Goal: Complete application form: Complete application form

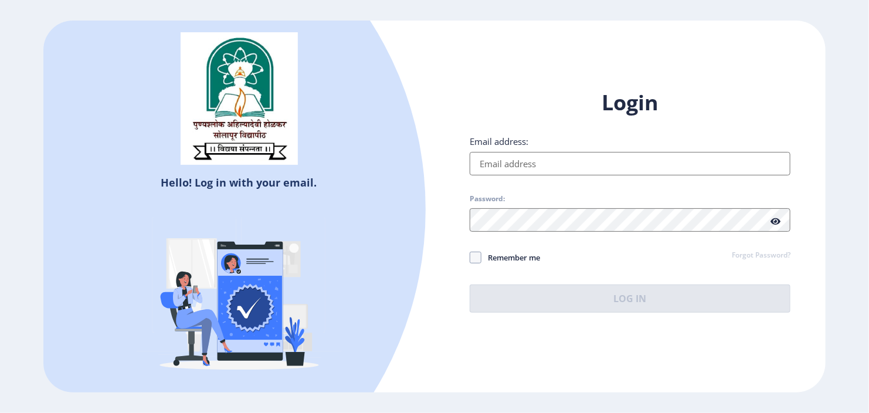
click at [506, 163] on input "Email address:" at bounding box center [630, 163] width 321 height 23
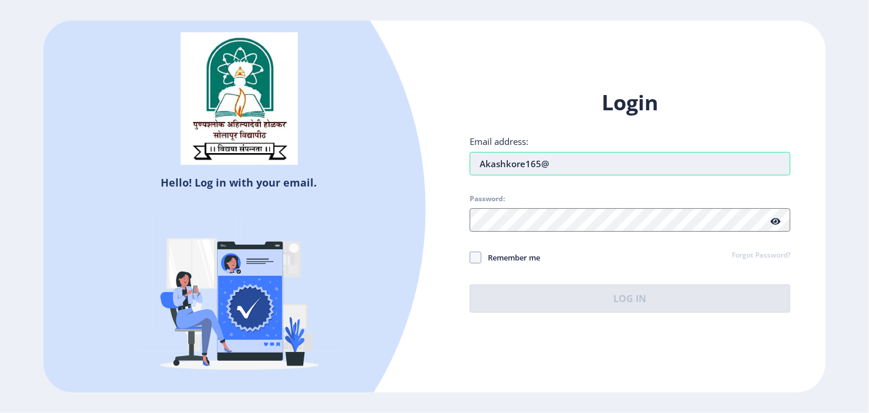
type input "[EMAIL_ADDRESS][DOMAIN_NAME]"
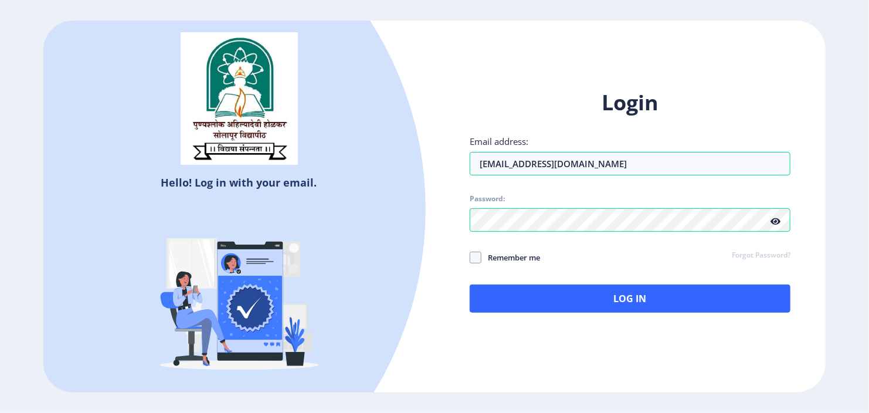
click at [774, 225] on icon at bounding box center [776, 221] width 10 height 9
click at [475, 260] on span at bounding box center [476, 258] width 12 height 12
click at [471, 258] on input "Remember me" at bounding box center [470, 257] width 1 height 1
checkbox input "true"
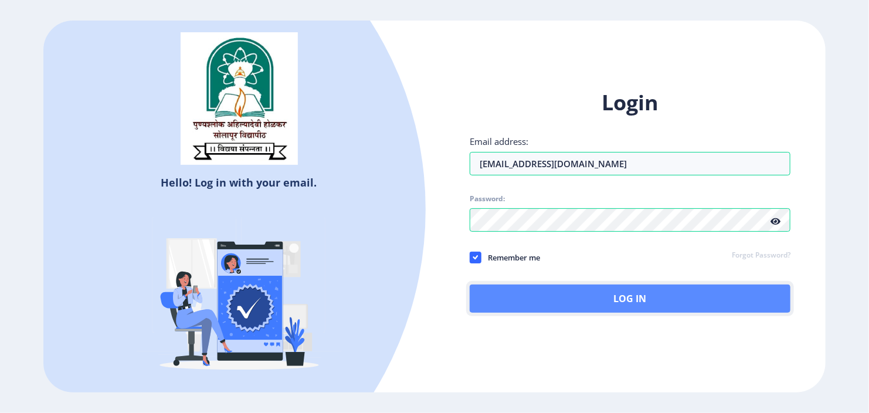
click at [520, 294] on button "Log In" at bounding box center [630, 299] width 321 height 28
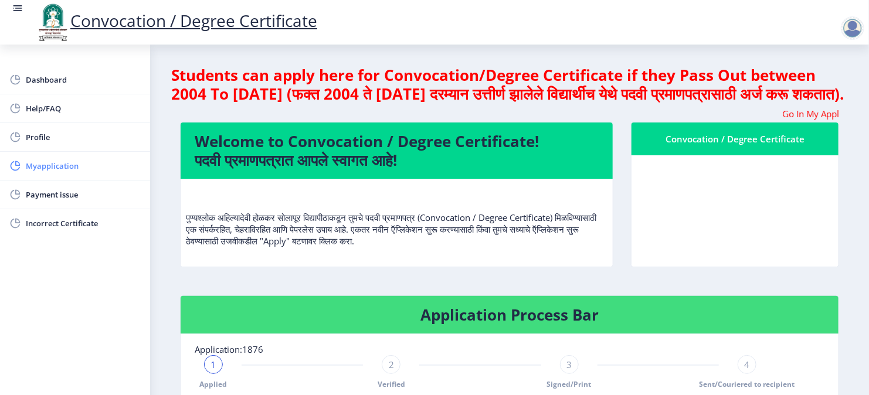
click at [53, 170] on span "Myapplication" at bounding box center [83, 166] width 115 height 14
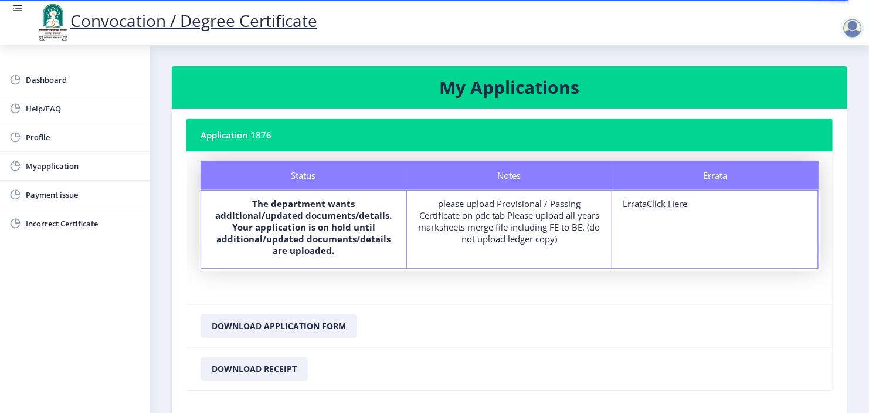
click at [666, 203] on u "Click Here" at bounding box center [667, 204] width 40 height 12
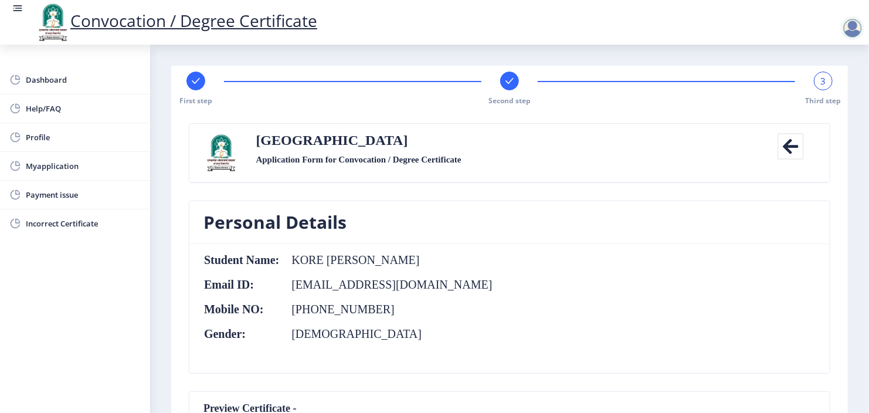
click at [786, 145] on icon at bounding box center [791, 146] width 26 height 26
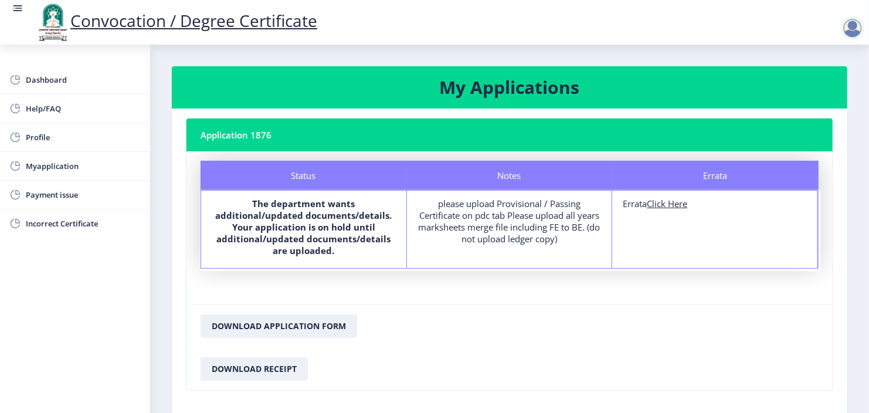
click at [662, 207] on u "Click Here" at bounding box center [667, 204] width 40 height 12
select select
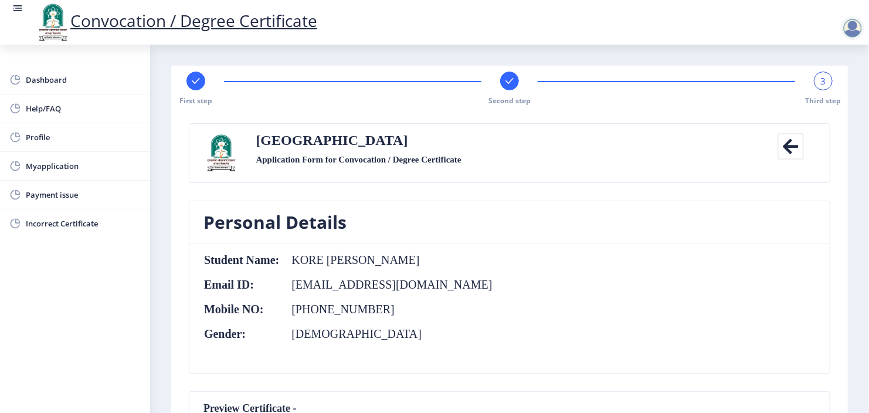
click at [509, 85] on rect at bounding box center [510, 81] width 12 height 12
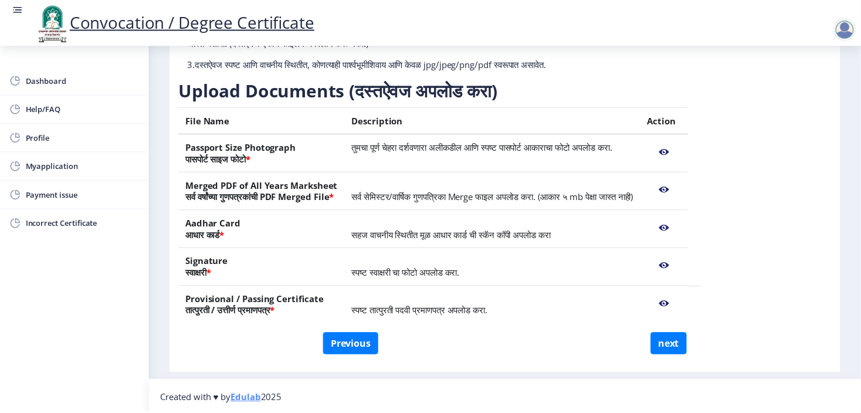
scroll to position [155, 0]
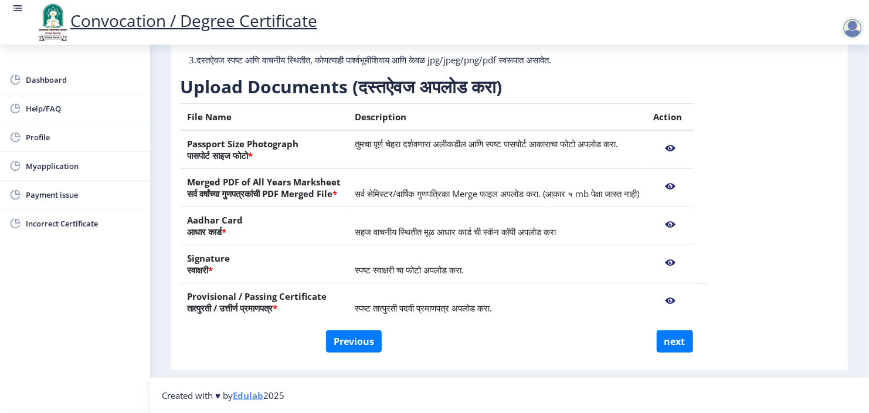
click at [688, 302] on nb-action at bounding box center [671, 300] width 34 height 21
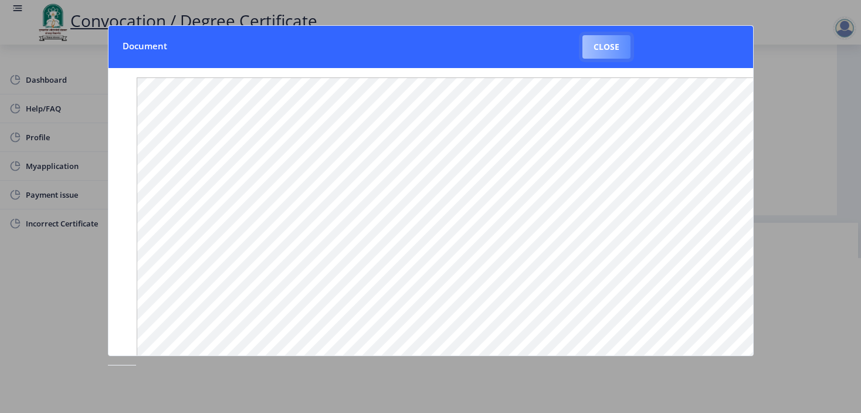
click at [597, 45] on button "Close" at bounding box center [607, 46] width 48 height 23
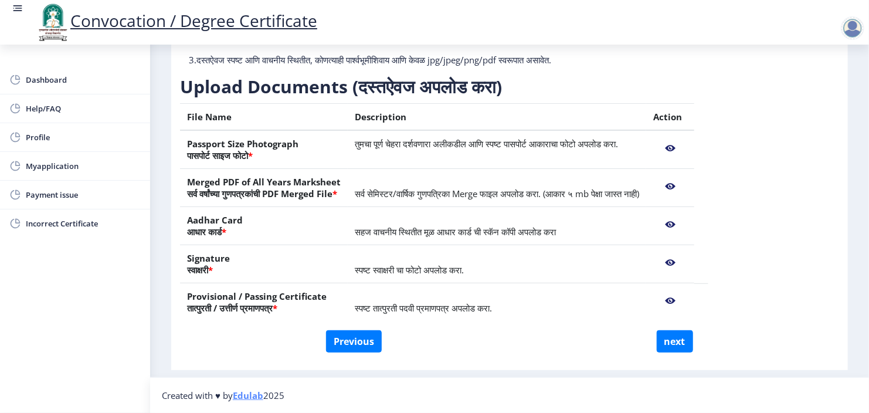
click at [688, 297] on nb-action at bounding box center [671, 300] width 34 height 21
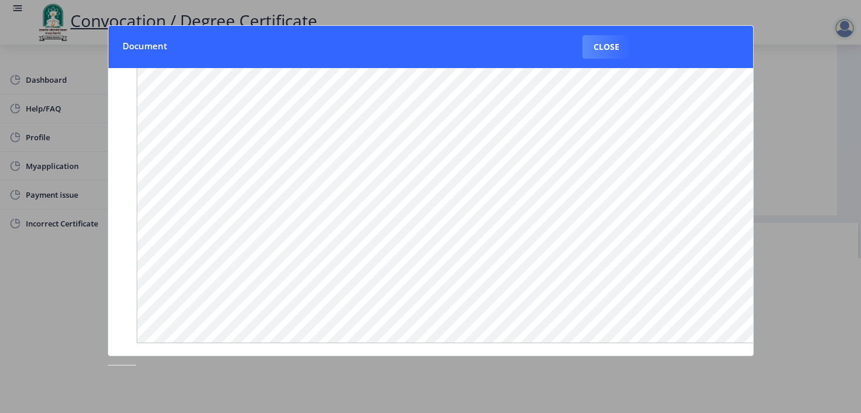
scroll to position [0, 0]
click at [601, 46] on button "Close" at bounding box center [607, 46] width 48 height 23
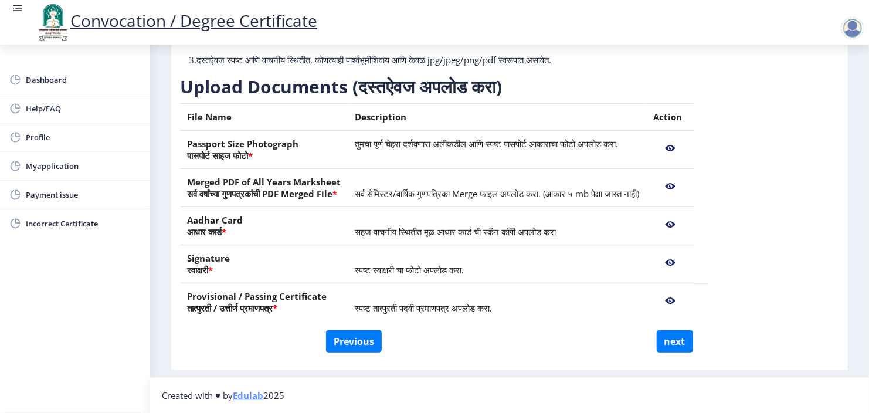
click at [688, 261] on nb-action at bounding box center [671, 262] width 34 height 21
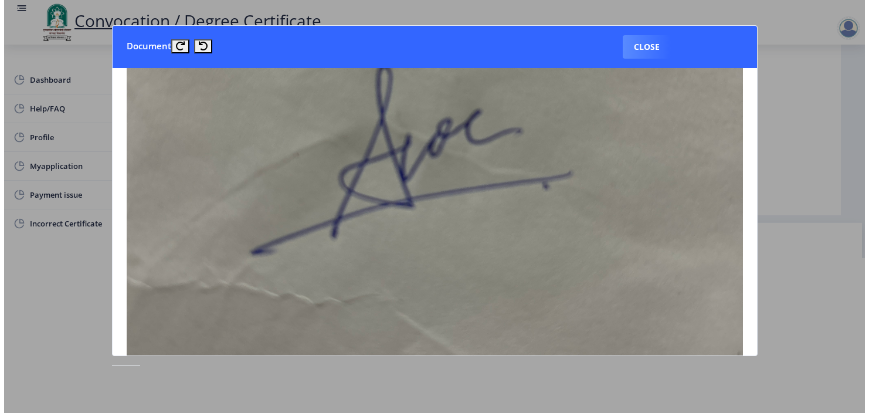
scroll to position [375, 0]
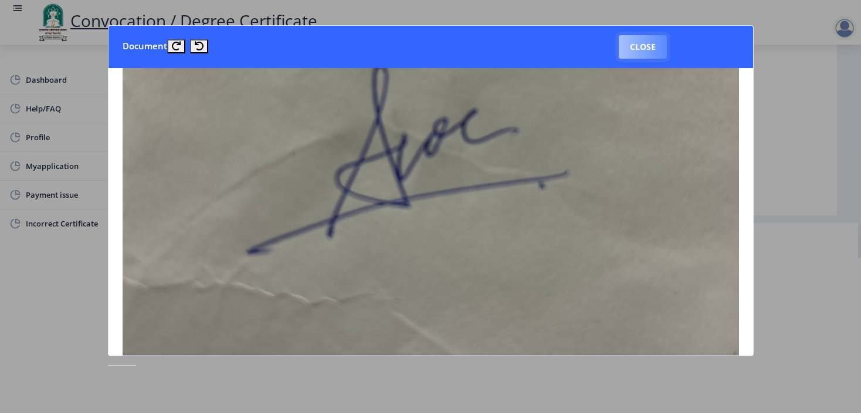
click at [645, 43] on button "Close" at bounding box center [643, 46] width 48 height 23
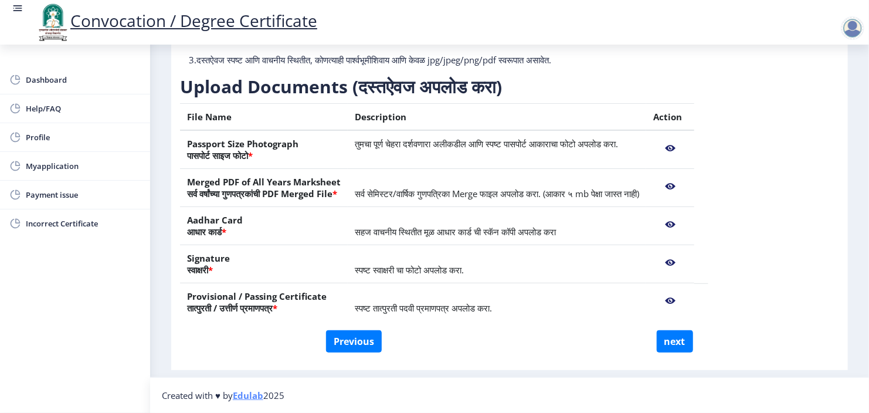
click at [688, 186] on nb-action at bounding box center [671, 186] width 34 height 21
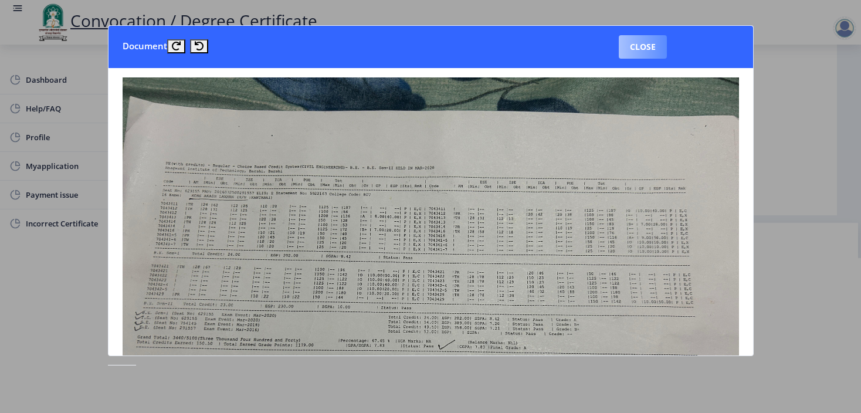
click at [636, 48] on button "Close" at bounding box center [643, 46] width 48 height 23
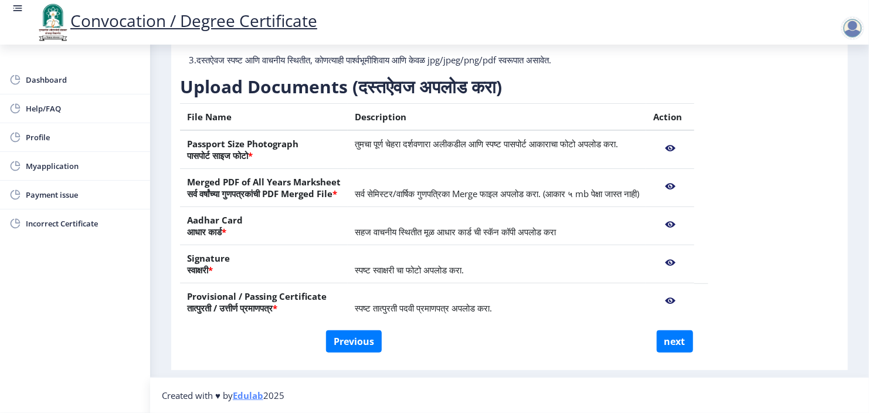
click at [688, 143] on nb-action at bounding box center [671, 148] width 34 height 21
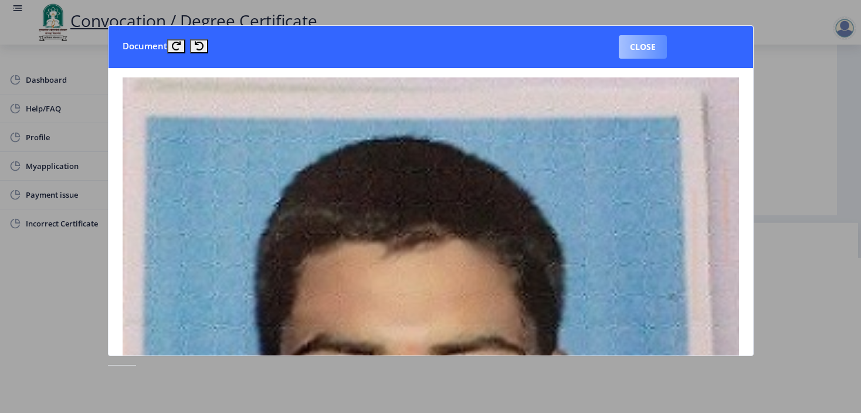
click at [639, 46] on button "Close" at bounding box center [643, 46] width 48 height 23
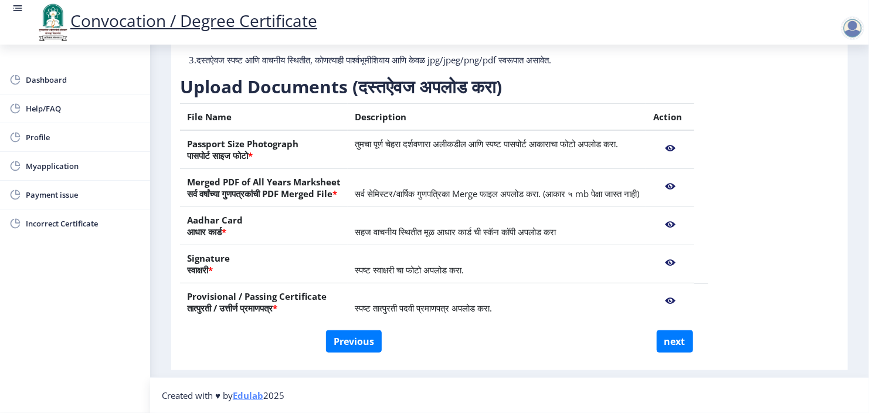
click at [688, 182] on nb-action at bounding box center [671, 186] width 34 height 21
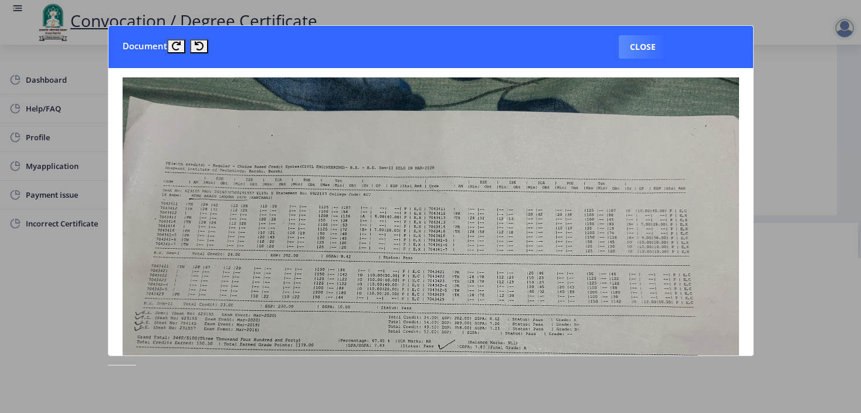
click at [267, 87] on img at bounding box center [431, 308] width 617 height 462
click at [377, 128] on img at bounding box center [431, 308] width 617 height 462
click at [640, 50] on button "Close" at bounding box center [643, 46] width 48 height 23
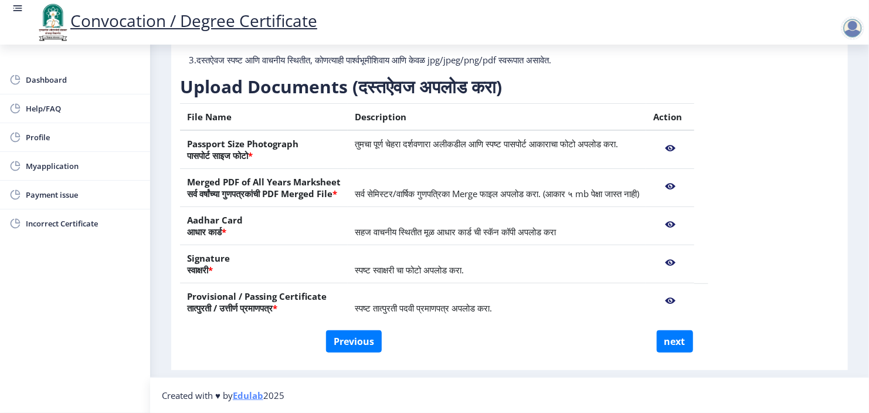
click at [688, 222] on nb-action at bounding box center [671, 224] width 34 height 21
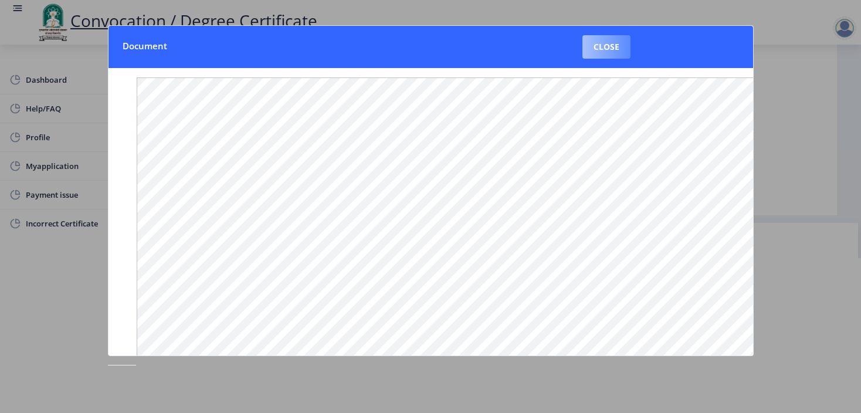
click at [610, 46] on button "Close" at bounding box center [607, 46] width 48 height 23
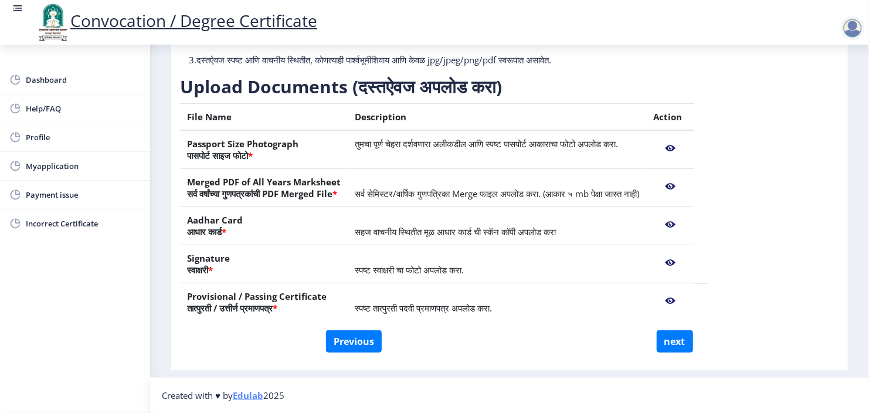
click at [688, 261] on nb-action at bounding box center [671, 262] width 34 height 21
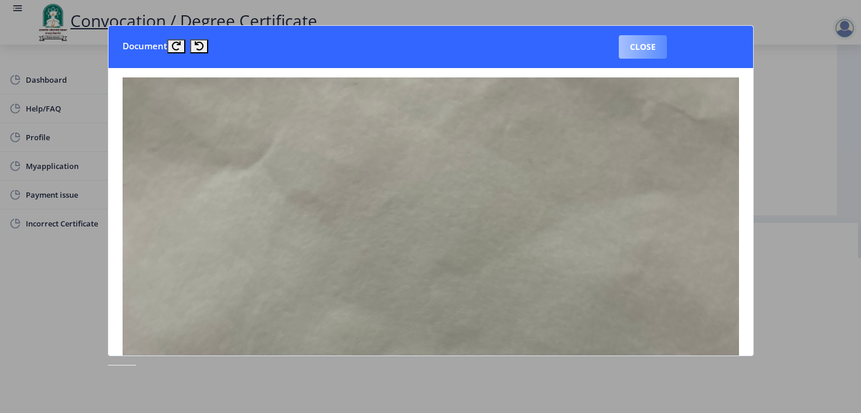
click at [649, 50] on button "Close" at bounding box center [643, 46] width 48 height 23
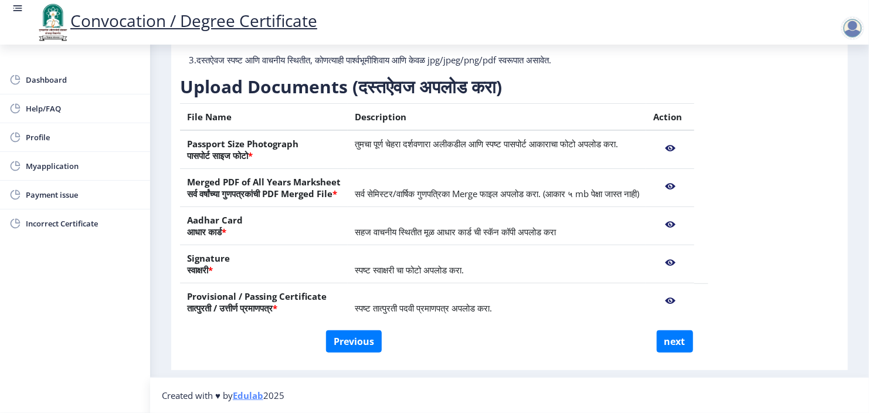
click at [688, 300] on nb-action at bounding box center [671, 300] width 34 height 21
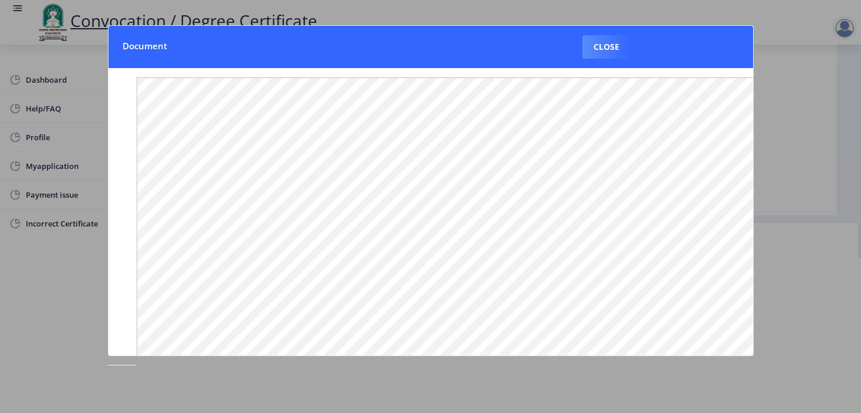
click at [705, 10] on div at bounding box center [430, 206] width 861 height 413
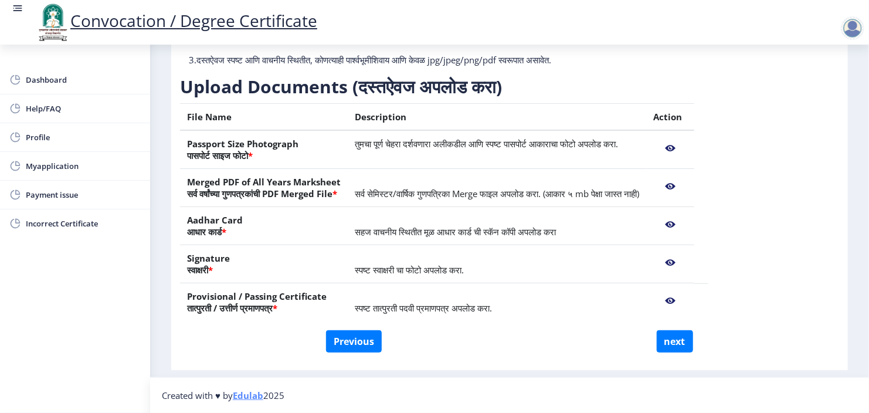
click at [774, 127] on div "Instructions (सूचना) 1. कृपया लक्षात घ्या की तुम्हाला मूळ दस्तऐवजांच्या स्कॅन क…" at bounding box center [509, 154] width 659 height 351
click at [686, 344] on button "next" at bounding box center [675, 341] width 36 height 22
select select
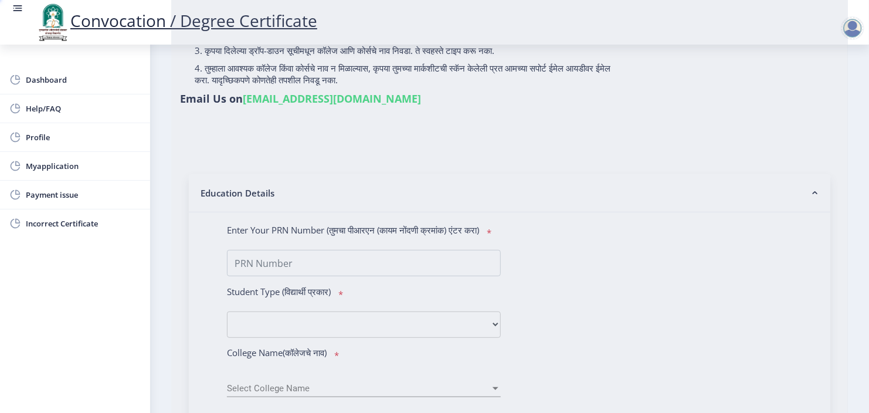
type input "KORE [PERSON_NAME]"
type input "Kanta"
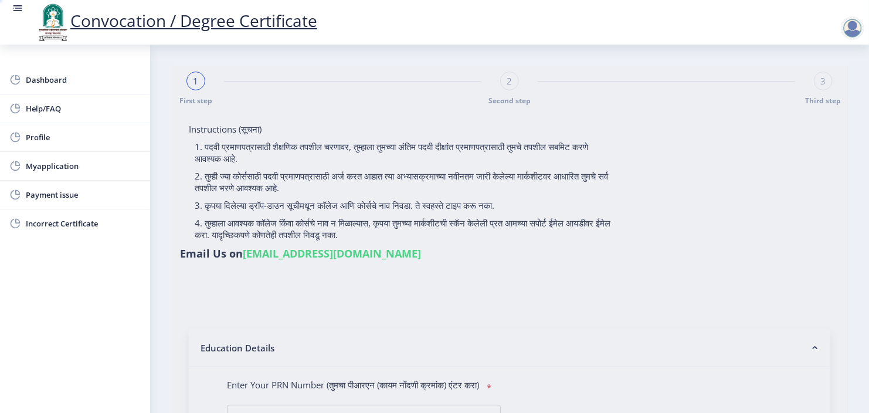
select select
type input "KORE [PERSON_NAME]"
type input "Kanta"
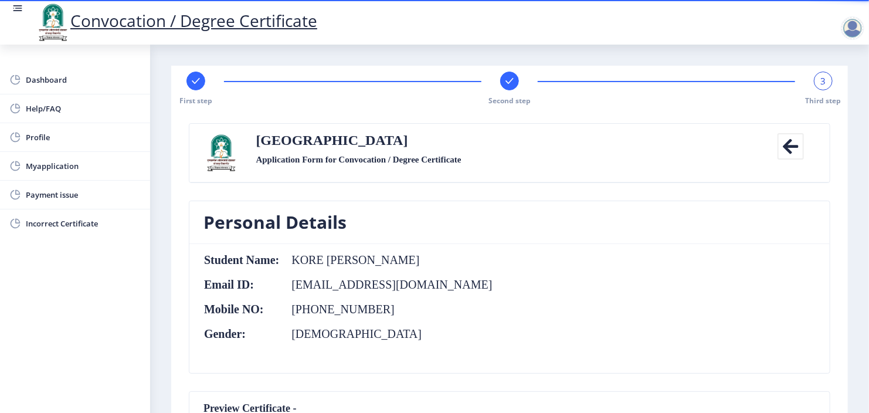
click at [201, 83] on rect at bounding box center [196, 81] width 12 height 12
select select "Regular"
select select "Civil Engineering"
select select "2020"
select select "November"
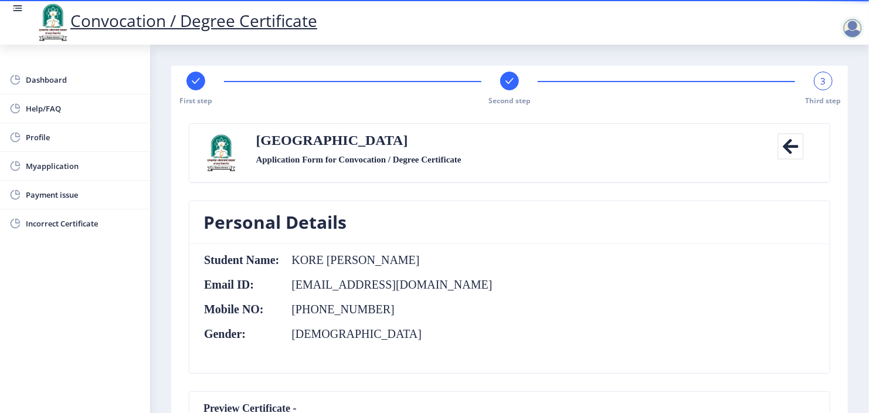
select select "Grade A"
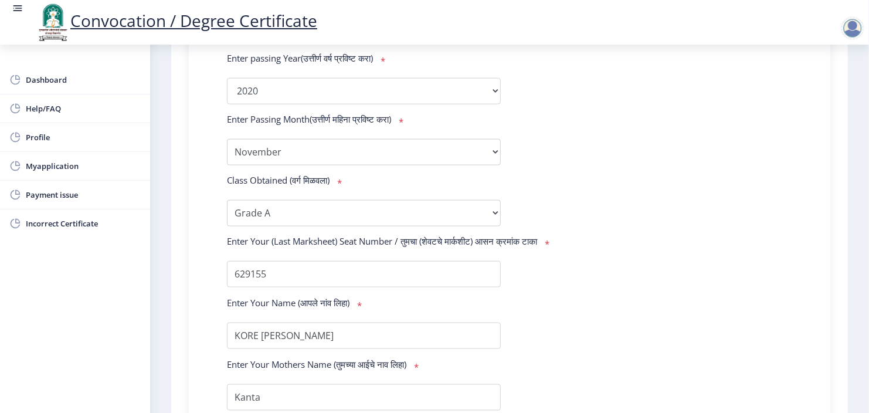
scroll to position [780, 0]
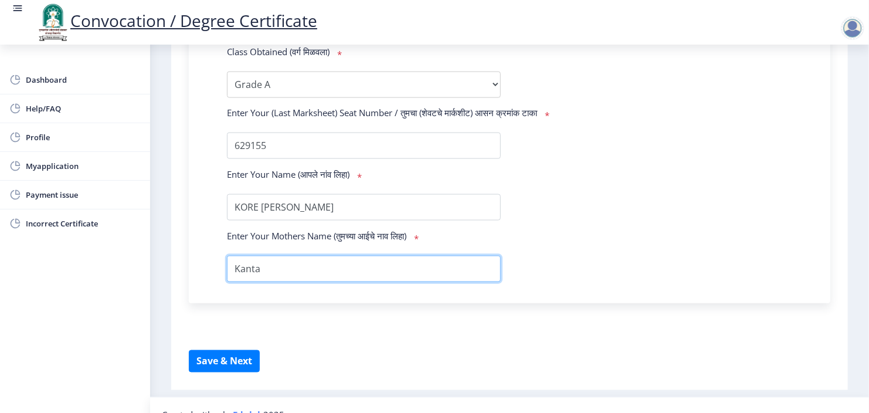
click at [278, 256] on input "textarea" at bounding box center [364, 269] width 274 height 26
type input "Kantabai"
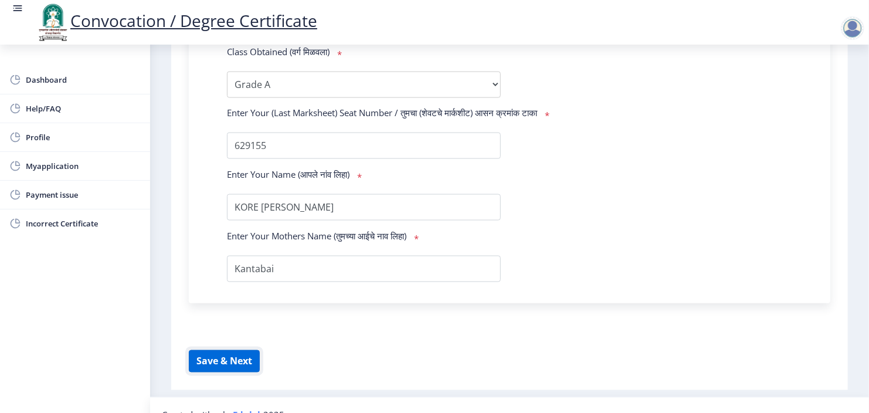
click at [223, 350] on button "Save & Next" at bounding box center [224, 361] width 71 height 22
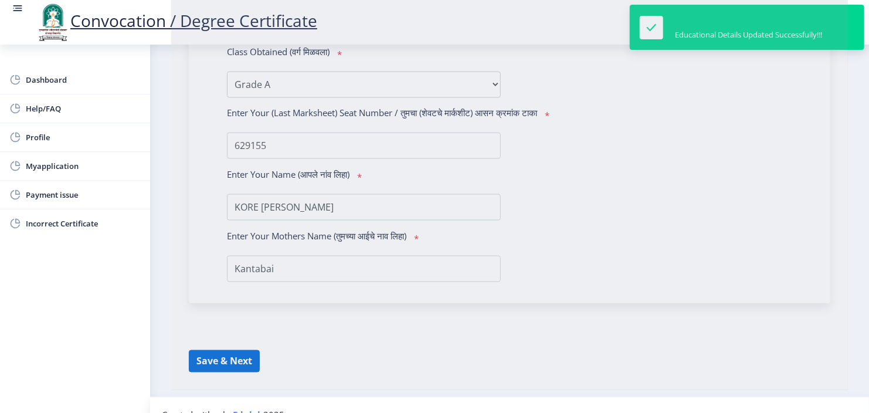
select select
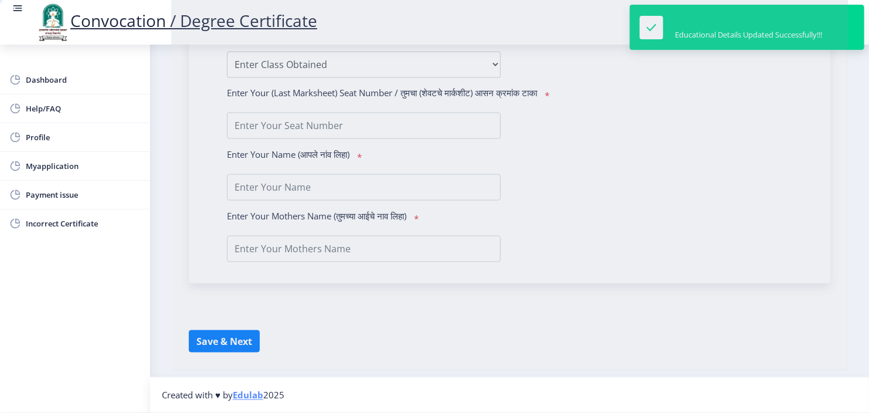
type input "KORE [PERSON_NAME]"
type input "Kanta"
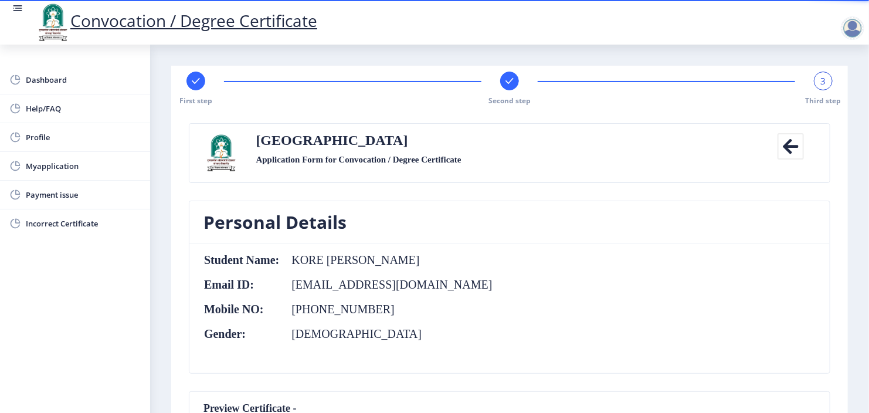
click at [510, 83] on rect at bounding box center [510, 81] width 12 height 12
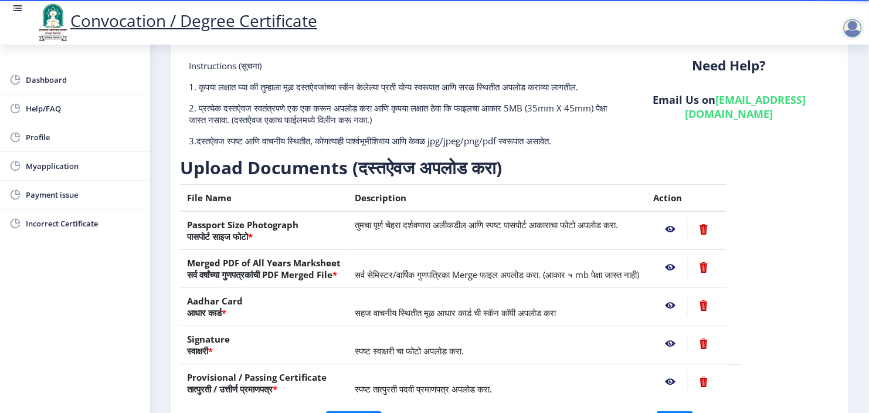
scroll to position [94, 0]
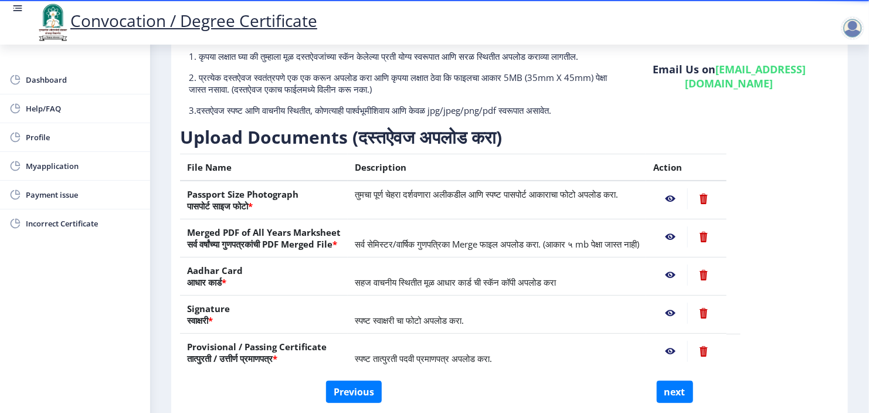
click at [688, 209] on nb-action at bounding box center [671, 198] width 34 height 21
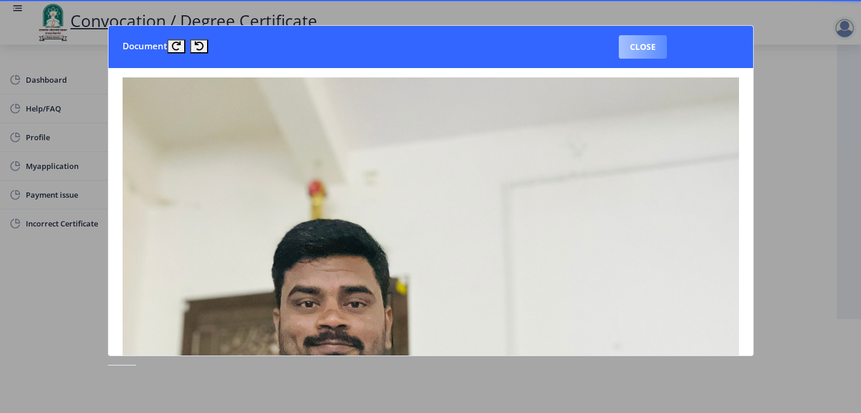
click at [647, 45] on button "Close" at bounding box center [643, 46] width 48 height 23
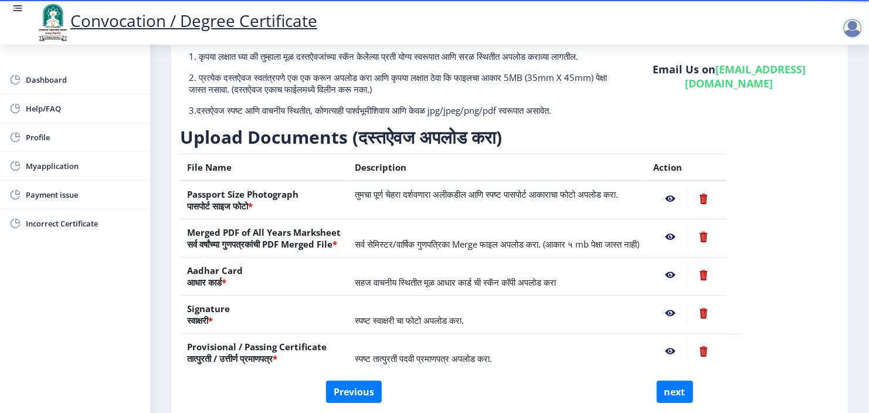
click at [720, 209] on nb-action at bounding box center [704, 198] width 32 height 21
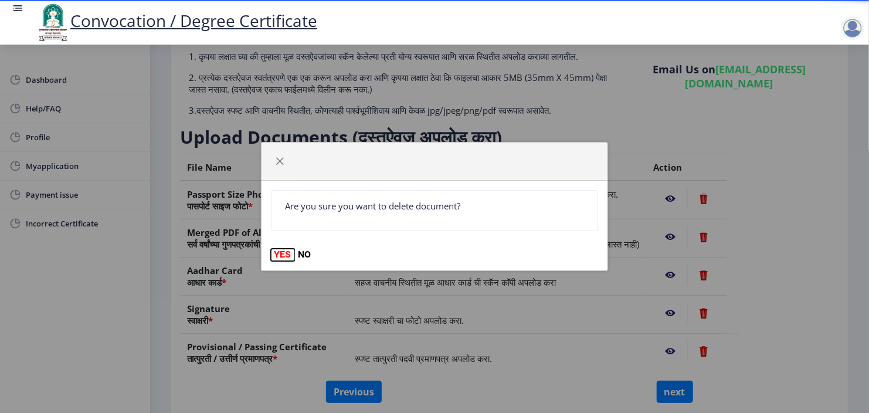
click at [285, 255] on button "YES" at bounding box center [283, 255] width 24 height 12
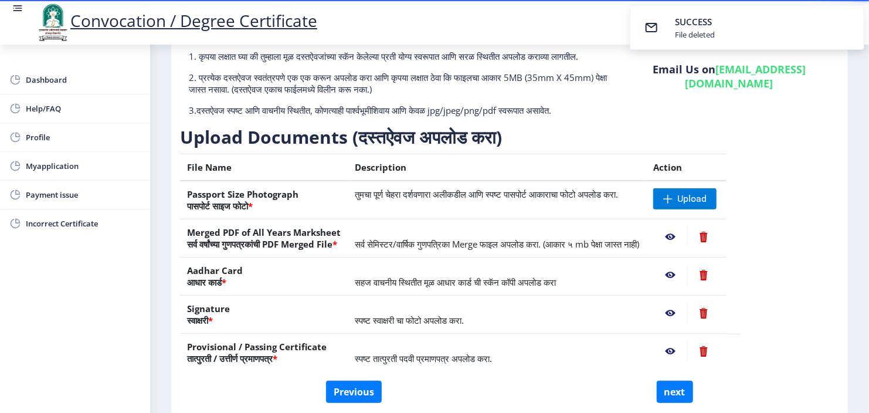
click at [720, 248] on nb-action at bounding box center [704, 236] width 32 height 21
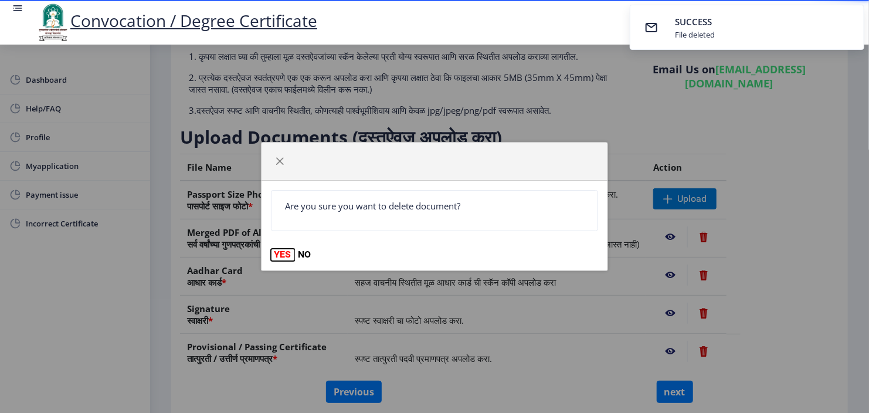
click at [285, 252] on button "YES" at bounding box center [283, 255] width 24 height 12
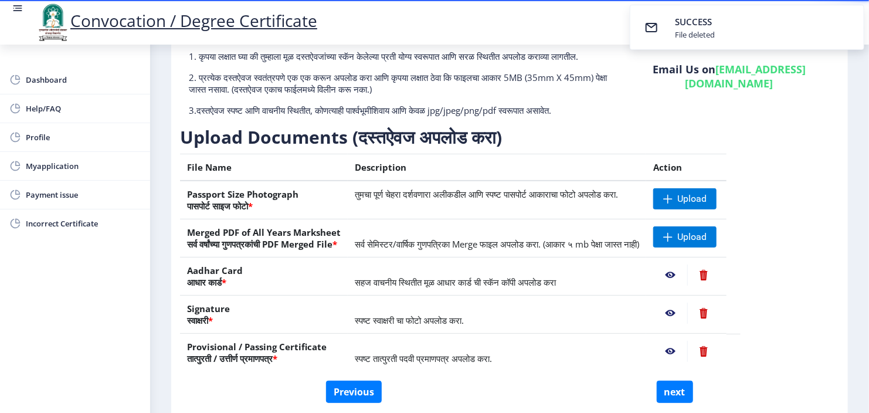
click at [720, 285] on nb-action at bounding box center [704, 275] width 32 height 21
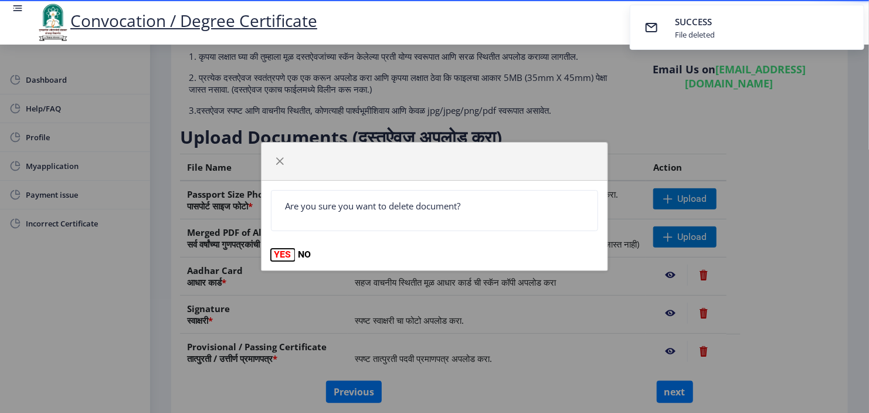
click at [278, 255] on button "YES" at bounding box center [283, 255] width 24 height 12
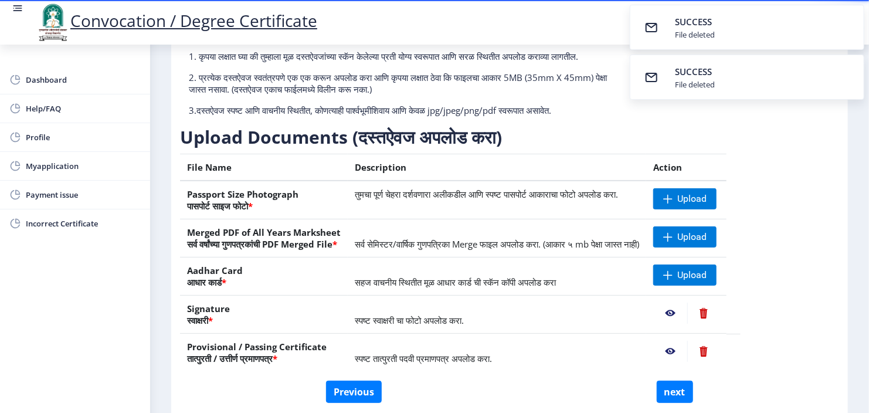
click at [720, 322] on nb-action at bounding box center [704, 313] width 32 height 21
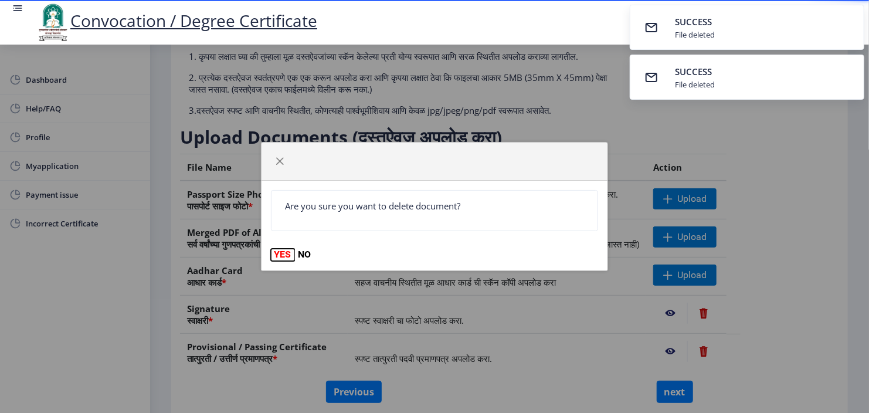
click at [288, 255] on button "YES" at bounding box center [283, 255] width 24 height 12
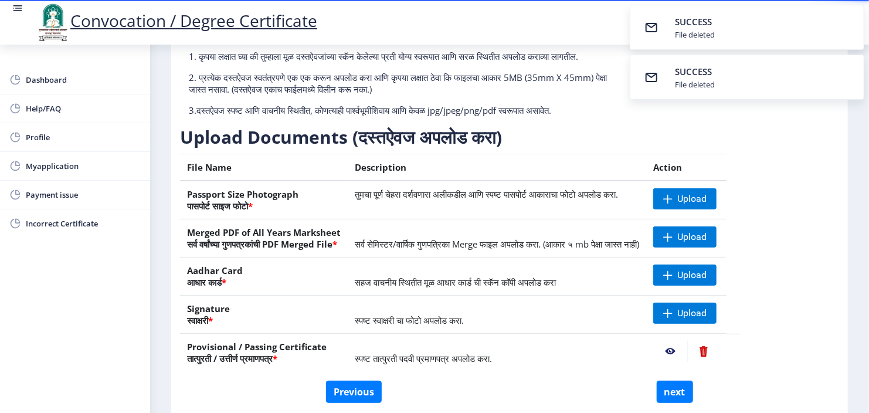
click at [688, 362] on nb-action at bounding box center [671, 351] width 34 height 21
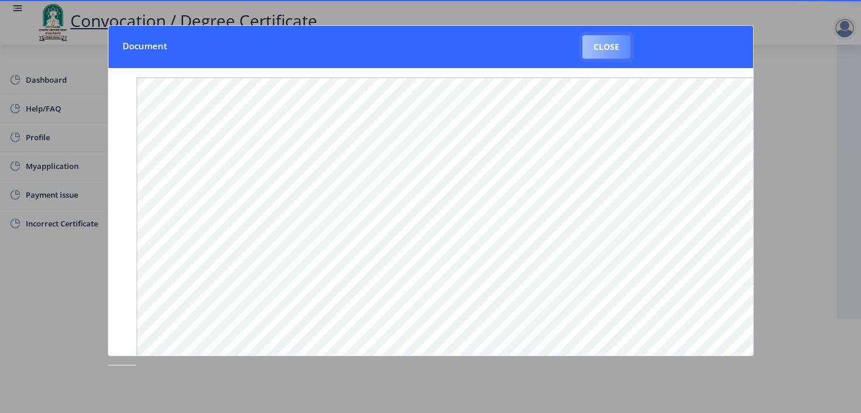
click at [598, 44] on button "Close" at bounding box center [607, 46] width 48 height 23
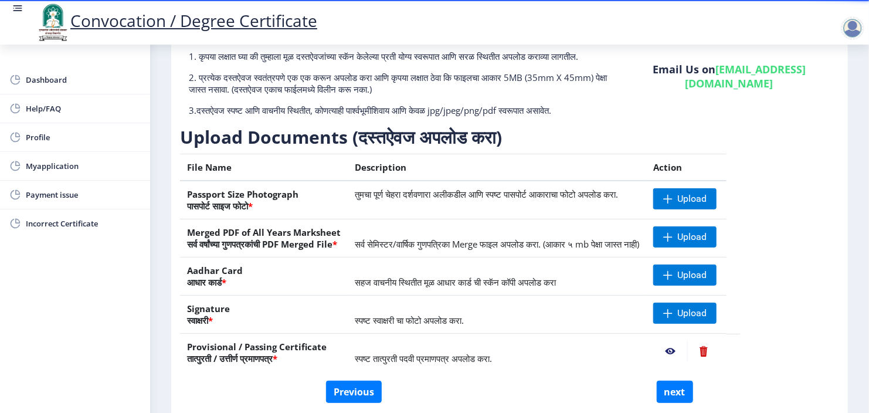
click at [720, 362] on nb-action at bounding box center [704, 351] width 32 height 21
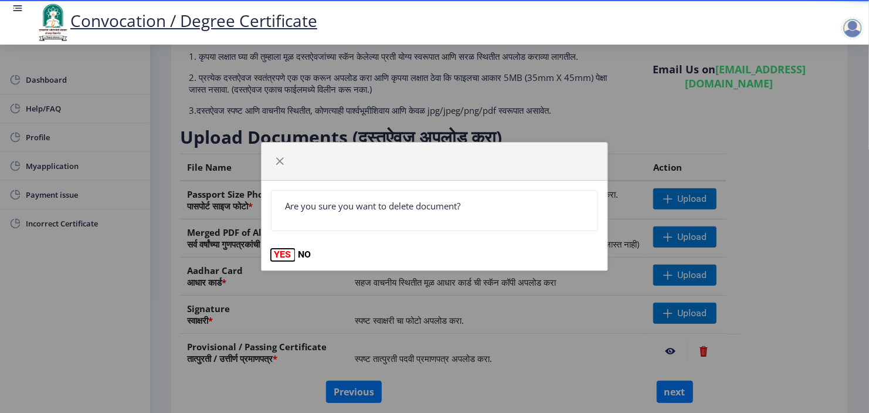
click at [278, 253] on button "YES" at bounding box center [283, 255] width 24 height 12
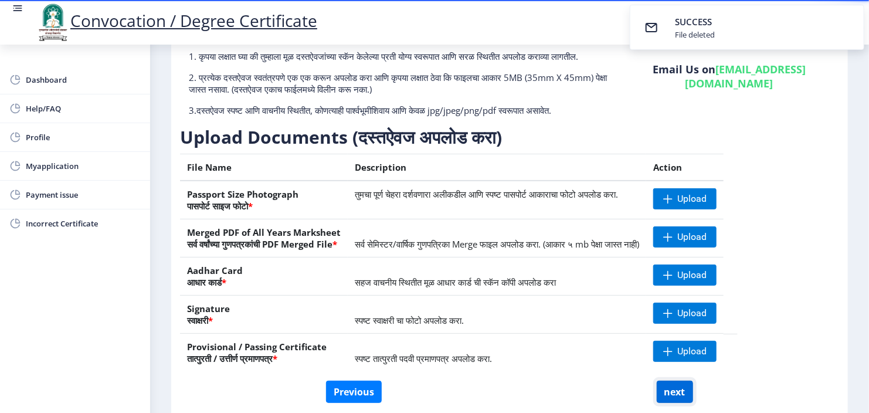
click at [668, 395] on button "next" at bounding box center [675, 392] width 36 height 22
select select
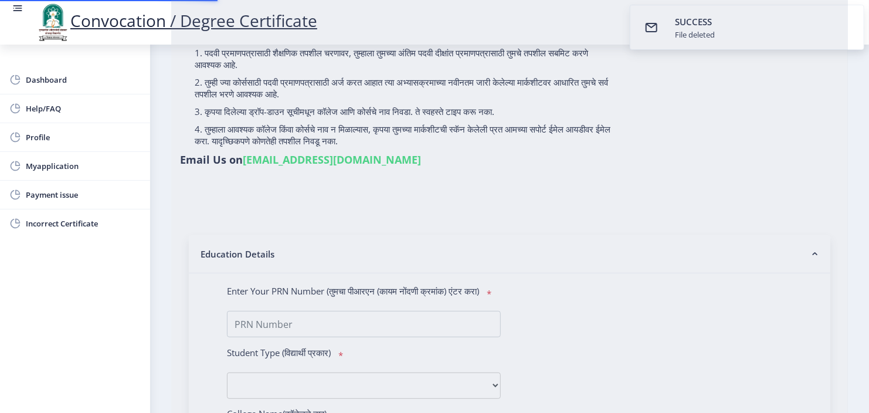
type input "KORE [PERSON_NAME]"
type input "Kanta"
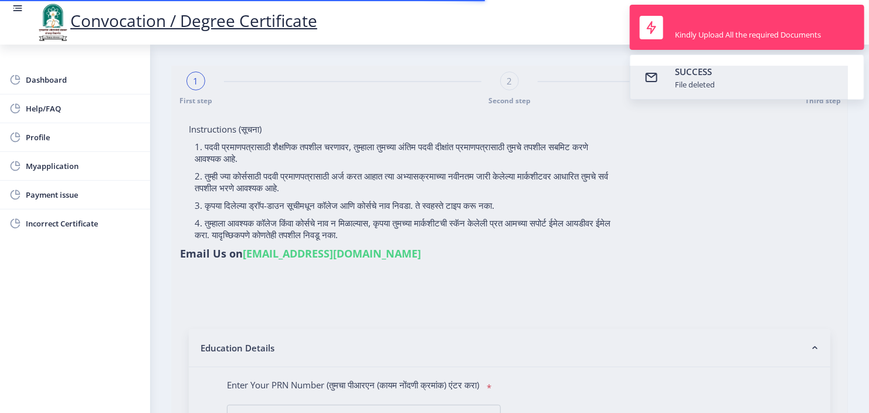
type input "2016032500291557"
select select "Regular"
select select "2020"
select select "November"
select select "Grade A"
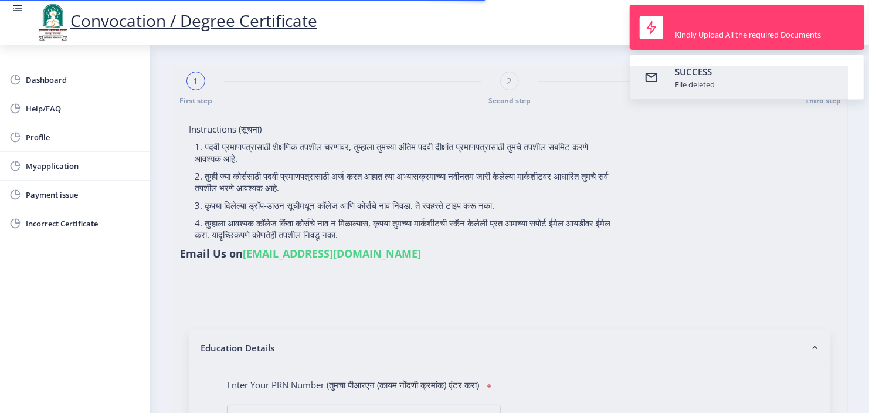
type input "629155"
type input "Kantabai"
select select "Civil Engineering"
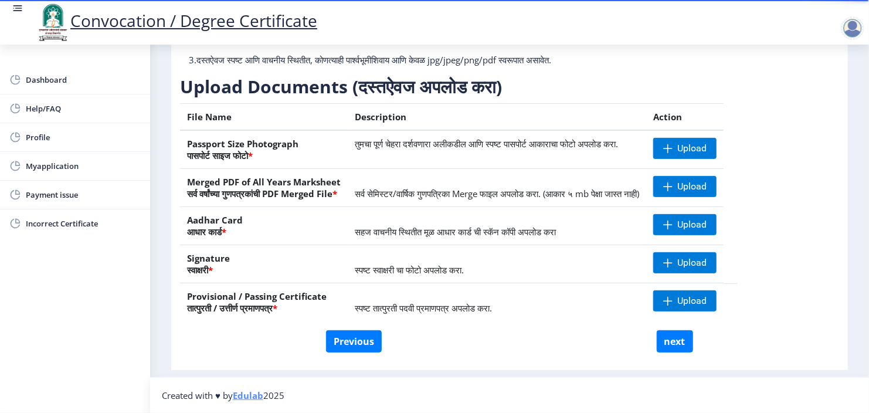
scroll to position [131, 0]
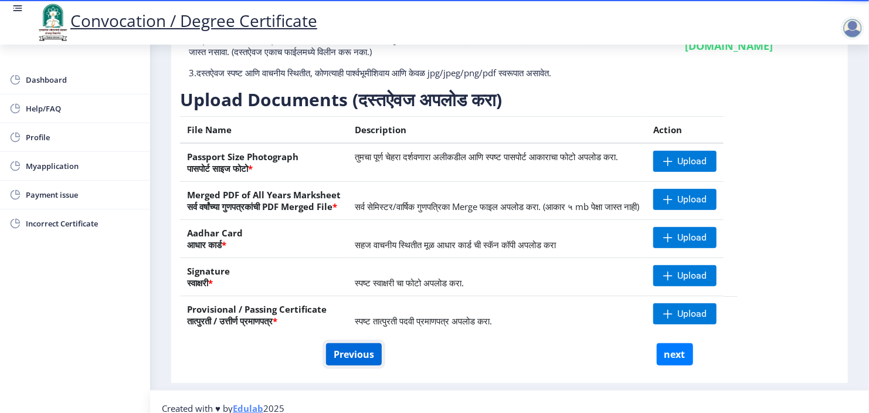
click at [371, 355] on button "Previous" at bounding box center [354, 354] width 56 height 22
select select "Regular"
select select "Civil Engineering"
select select "2020"
select select "November"
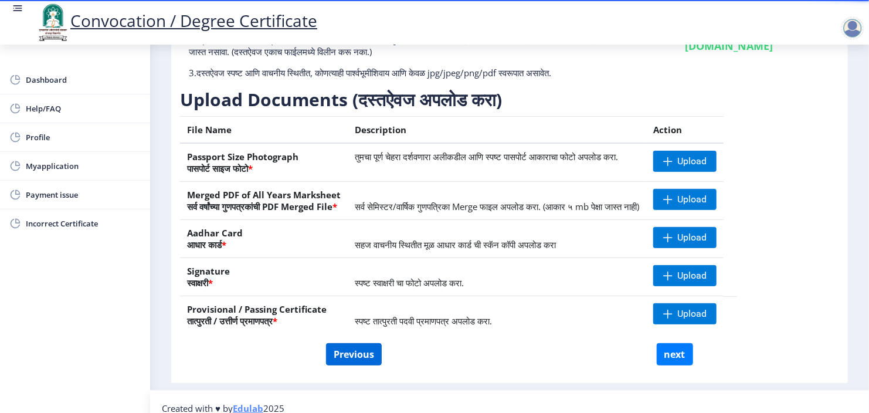
select select "Grade A"
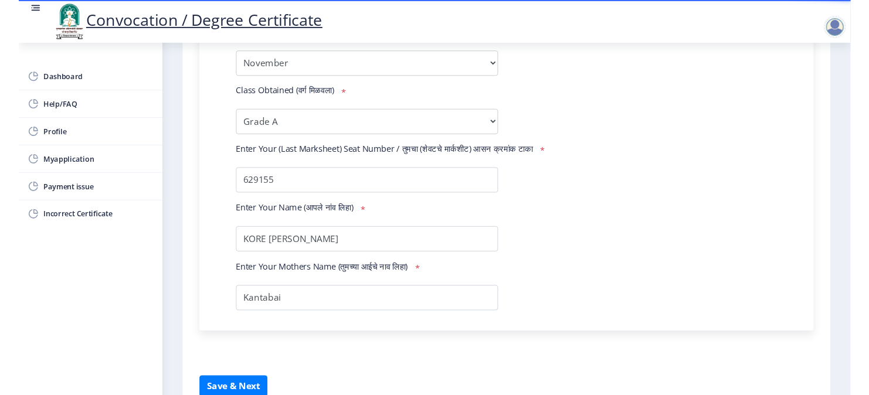
scroll to position [780, 0]
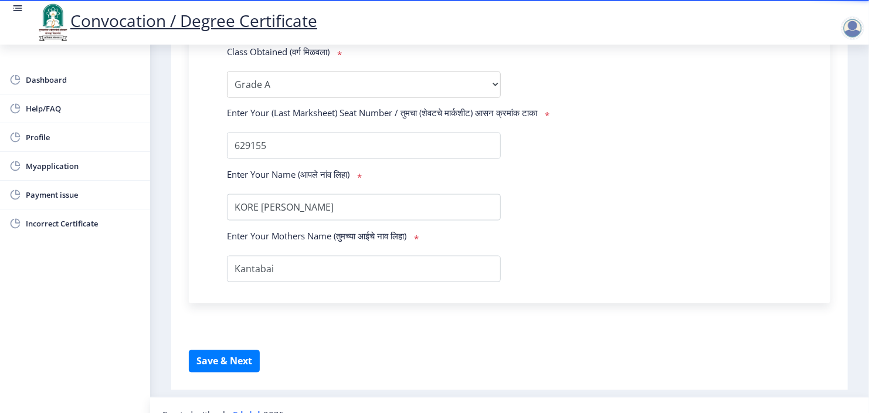
click at [20, 3] on rect at bounding box center [18, 8] width 12 height 12
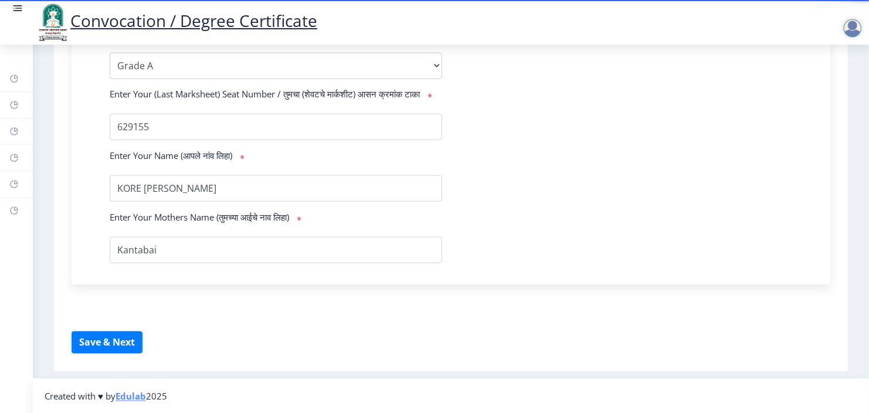
click at [14, 9] on rect at bounding box center [18, 8] width 12 height 12
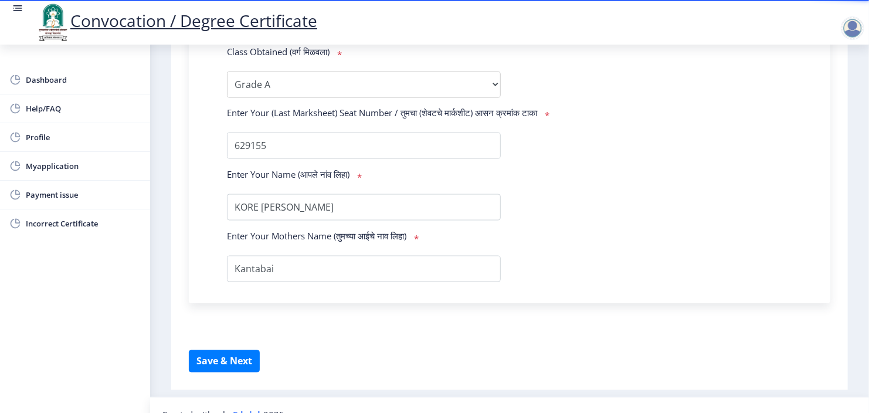
click at [854, 23] on div at bounding box center [852, 27] width 23 height 23
click at [806, 57] on span "Log out" at bounding box center [785, 59] width 75 height 14
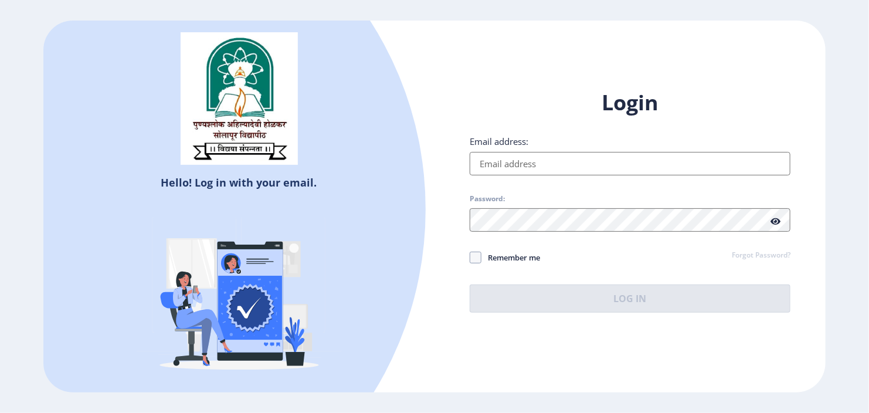
click at [524, 160] on input "Email address:" at bounding box center [630, 163] width 321 height 23
type input "[EMAIL_ADDRESS][DOMAIN_NAME]"
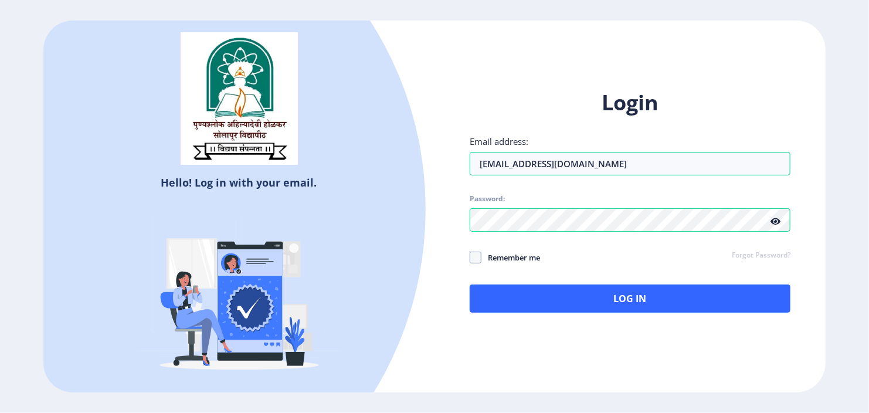
click at [776, 224] on icon at bounding box center [776, 221] width 10 height 9
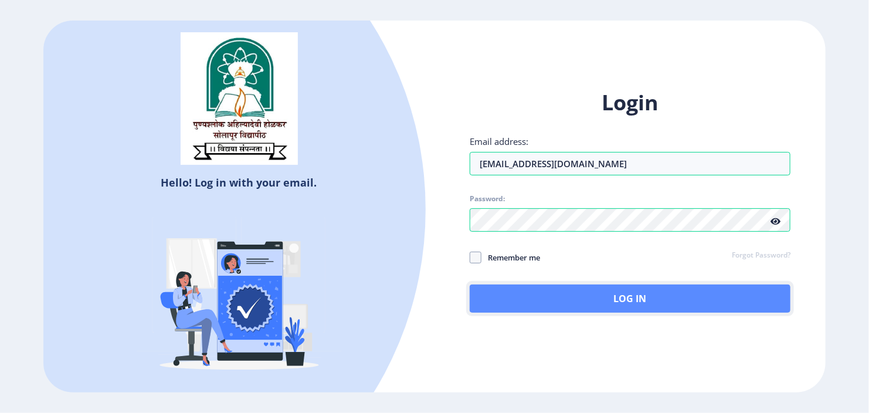
click at [737, 299] on button "Log In" at bounding box center [630, 299] width 321 height 28
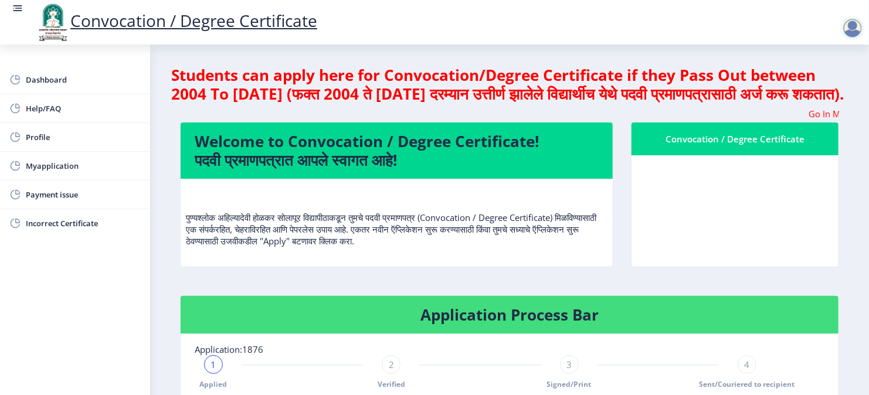
click at [851, 220] on nb-layout-column "Students can apply here for Convocation/Degree Certificate if they Pass Out bet…" at bounding box center [509, 374] width 719 height 658
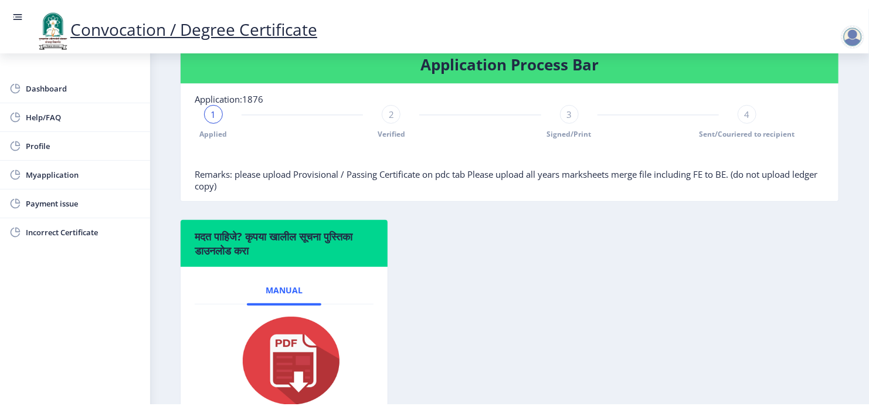
scroll to position [258, 0]
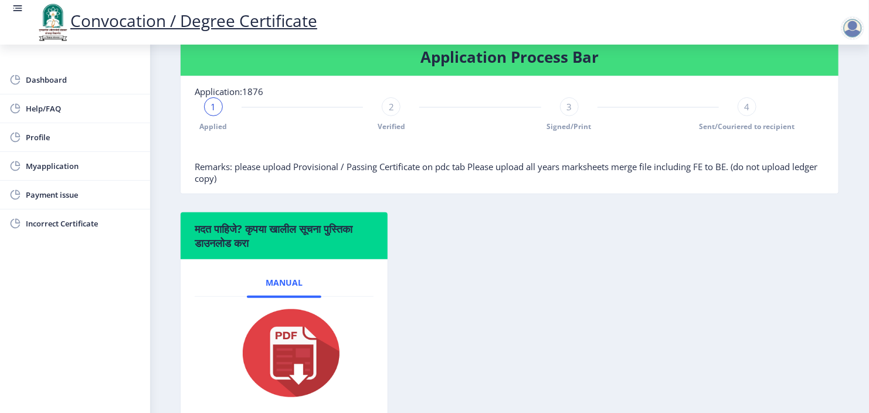
click at [389, 113] on span "2" at bounding box center [391, 107] width 5 height 12
click at [573, 116] on div "3" at bounding box center [569, 106] width 19 height 19
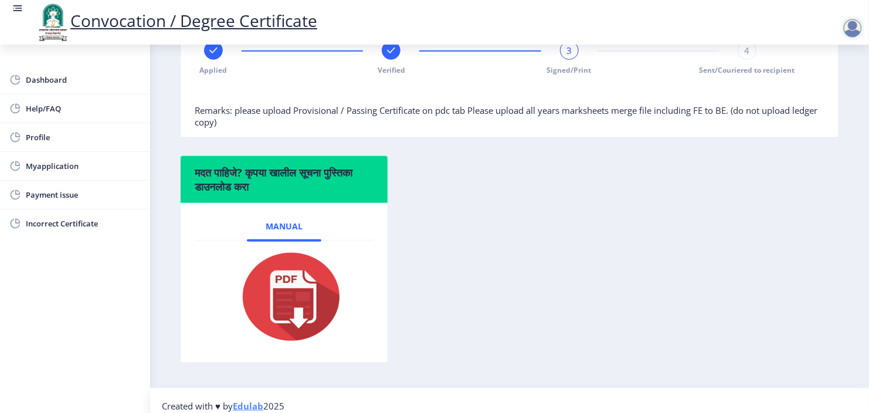
scroll to position [343, 0]
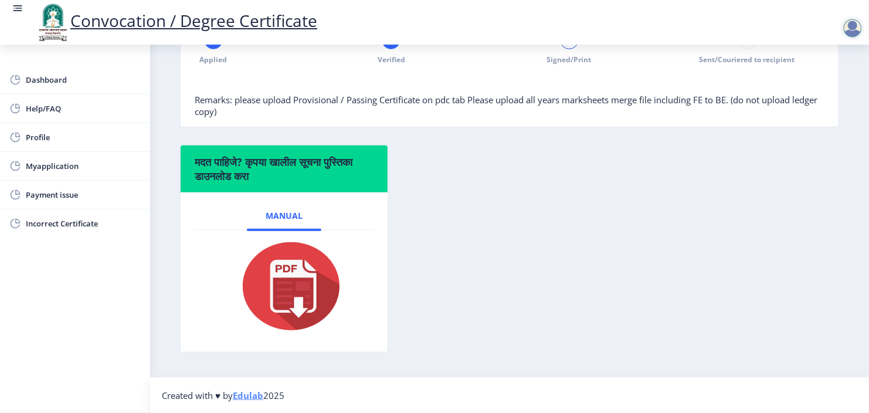
click at [293, 286] on img at bounding box center [283, 286] width 117 height 94
click at [276, 222] on link "Manual" at bounding box center [284, 216] width 75 height 28
click at [299, 303] on img at bounding box center [283, 286] width 117 height 94
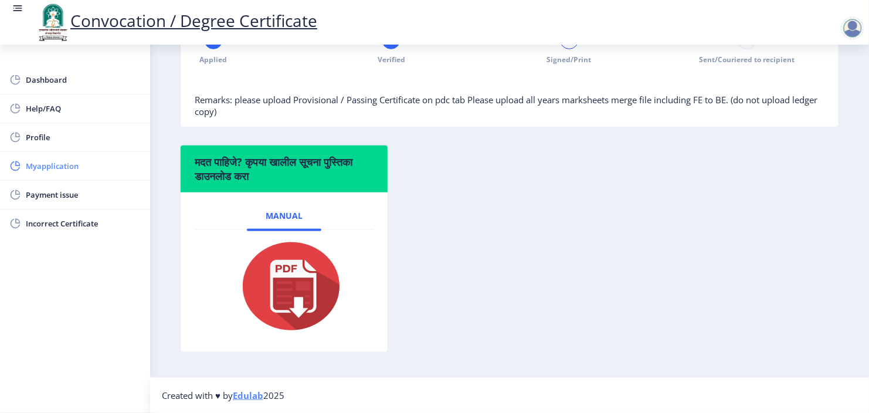
click at [57, 171] on span "Myapplication" at bounding box center [83, 166] width 115 height 14
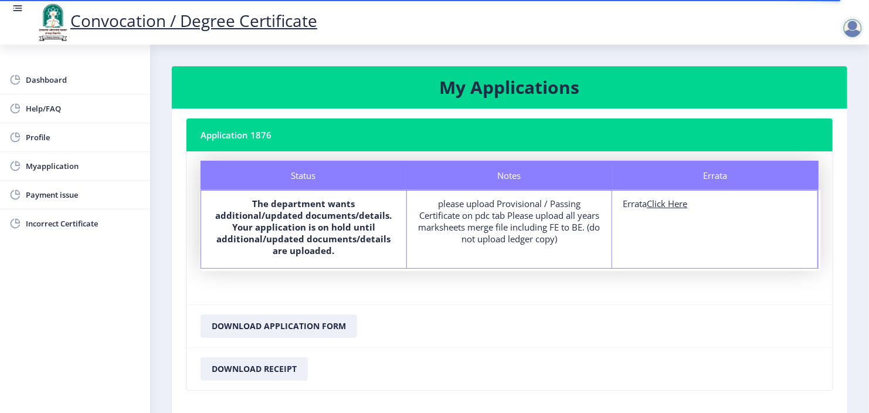
click at [685, 208] on u "Click Here" at bounding box center [667, 204] width 40 height 12
select select
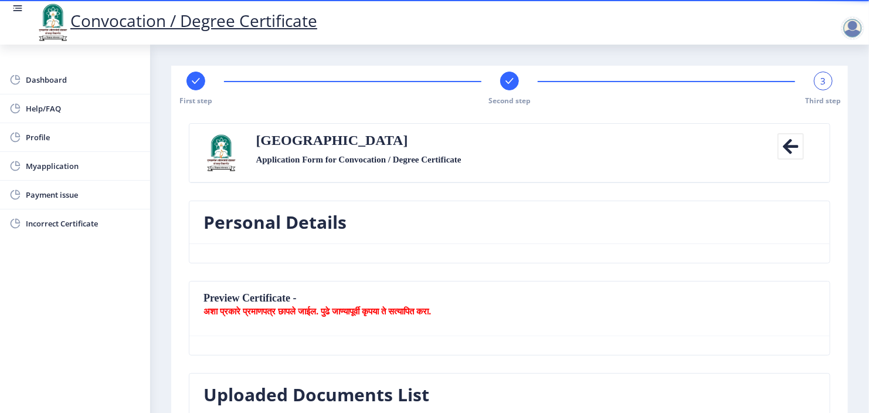
click at [816, 76] on div "3" at bounding box center [823, 81] width 19 height 19
click at [515, 79] on div at bounding box center [509, 81] width 19 height 19
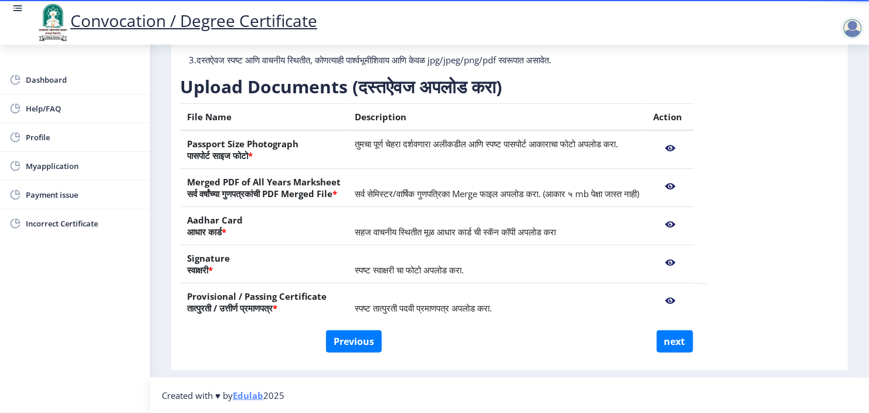
scroll to position [155, 0]
click at [688, 143] on nb-action at bounding box center [671, 148] width 34 height 21
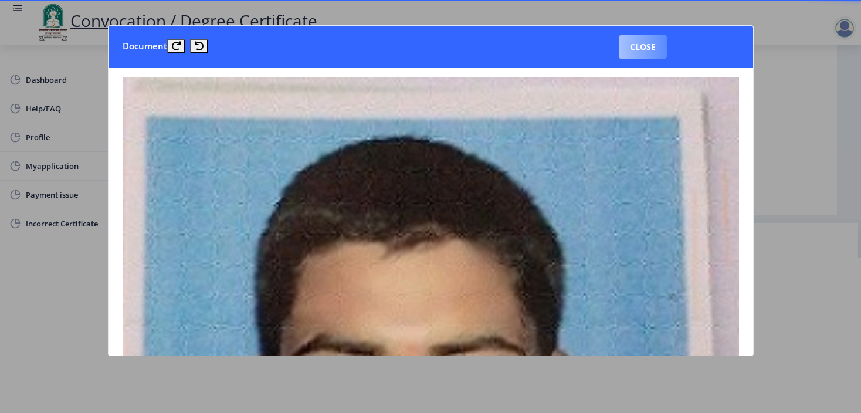
click at [637, 42] on button "Close" at bounding box center [643, 46] width 48 height 23
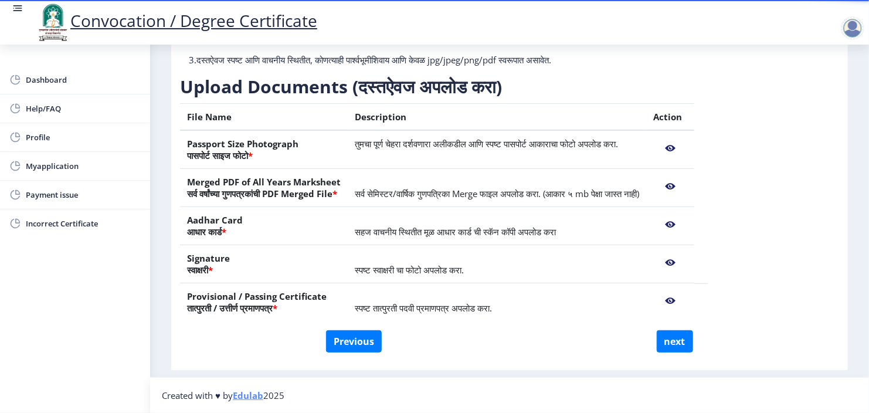
click at [688, 188] on nb-action at bounding box center [671, 186] width 34 height 21
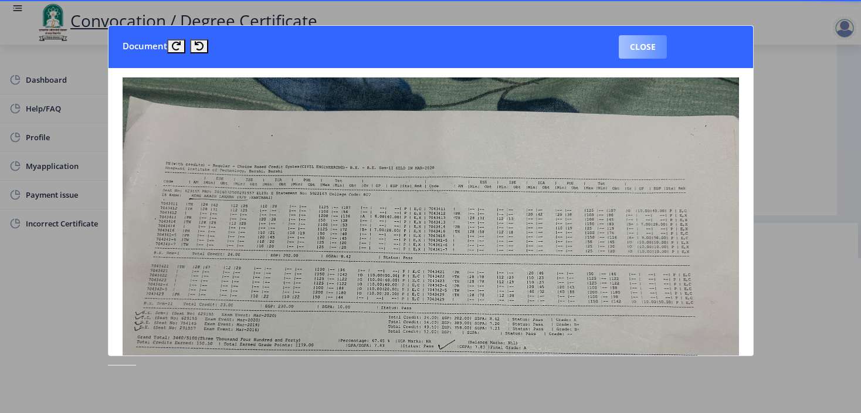
click at [645, 50] on button "Close" at bounding box center [643, 46] width 48 height 23
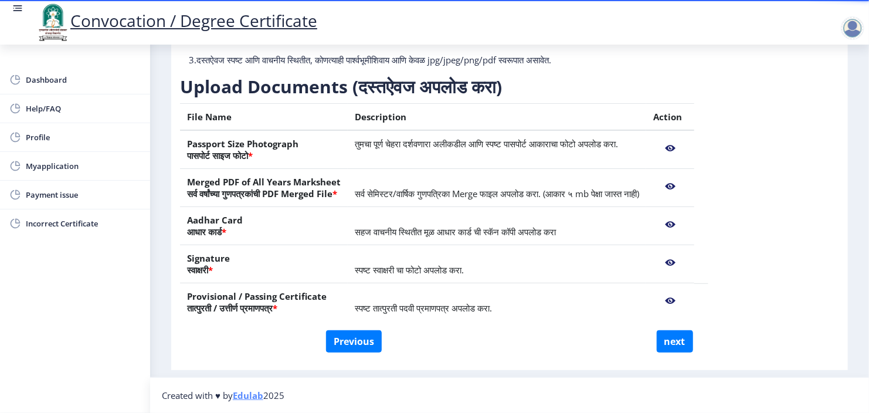
click at [688, 221] on nb-action at bounding box center [671, 224] width 34 height 21
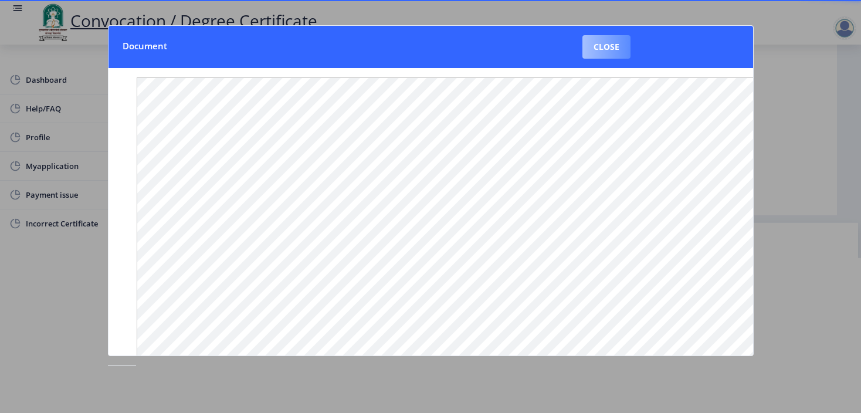
click at [612, 48] on button "Close" at bounding box center [607, 46] width 48 height 23
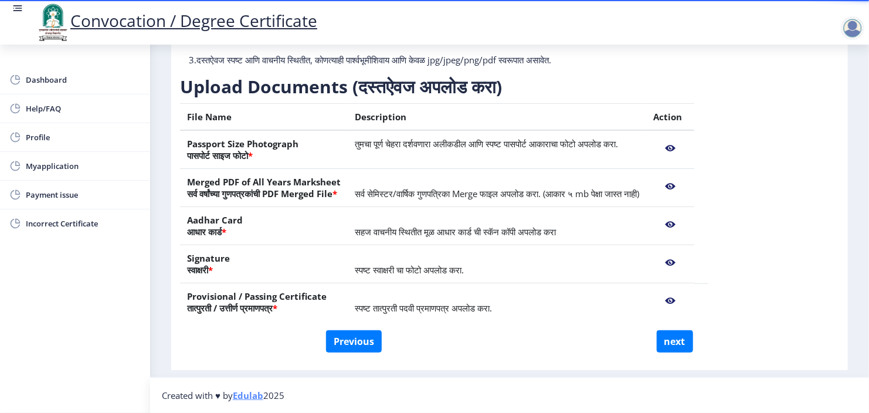
click at [688, 263] on nb-action at bounding box center [671, 262] width 34 height 21
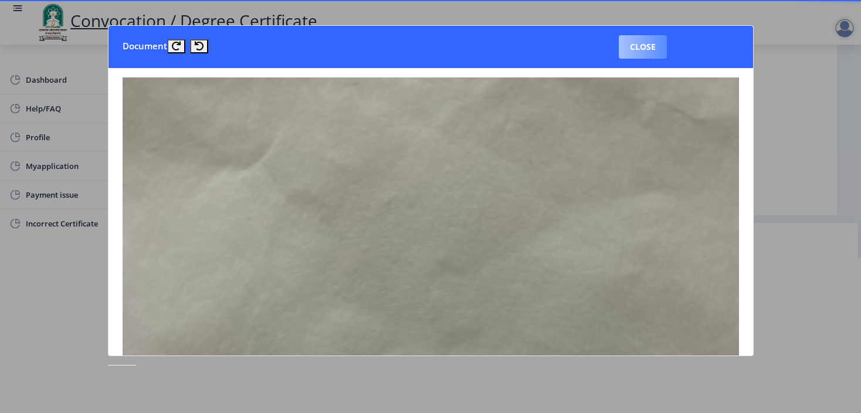
click at [652, 39] on button "Close" at bounding box center [643, 46] width 48 height 23
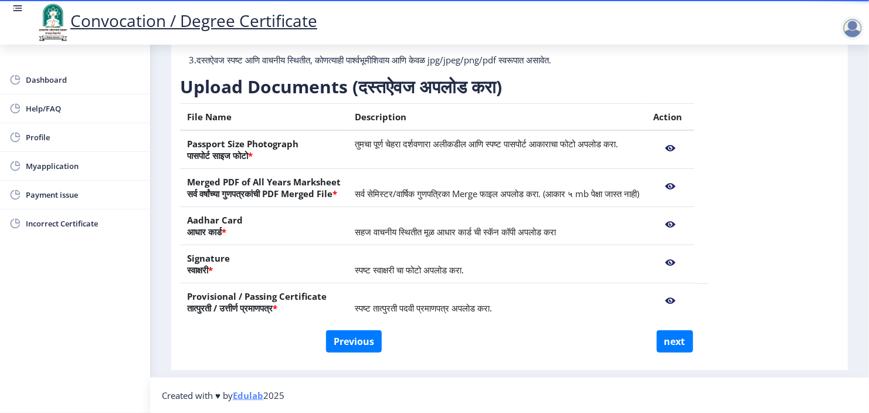
click at [688, 303] on nb-action at bounding box center [671, 300] width 34 height 21
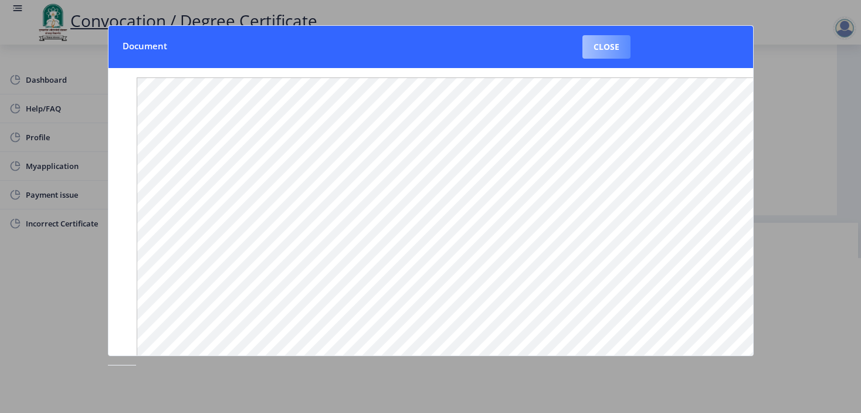
click at [612, 42] on button "Close" at bounding box center [607, 46] width 48 height 23
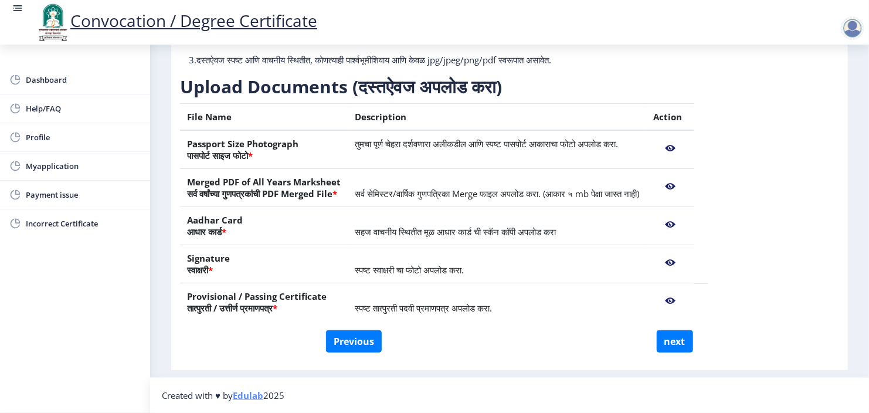
click at [803, 96] on div "Instructions (सूचना) 1. कृपया लक्षात घ्या की तुम्हाला मूळ दस्तऐवजांच्या स्कॅन क…" at bounding box center [509, 154] width 659 height 351
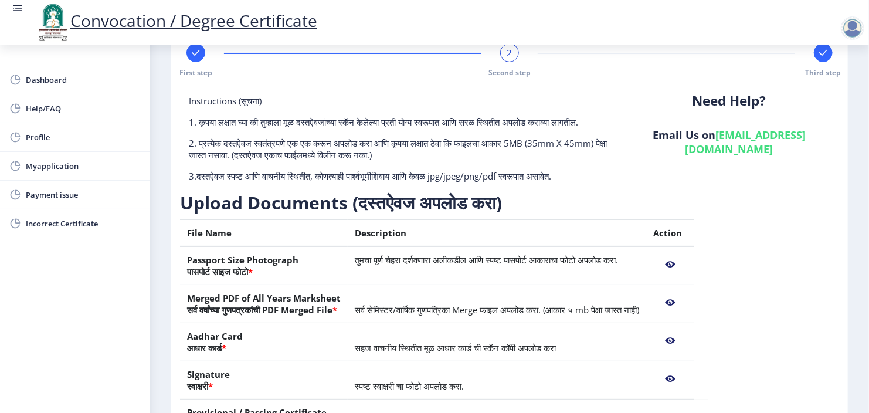
scroll to position [0, 0]
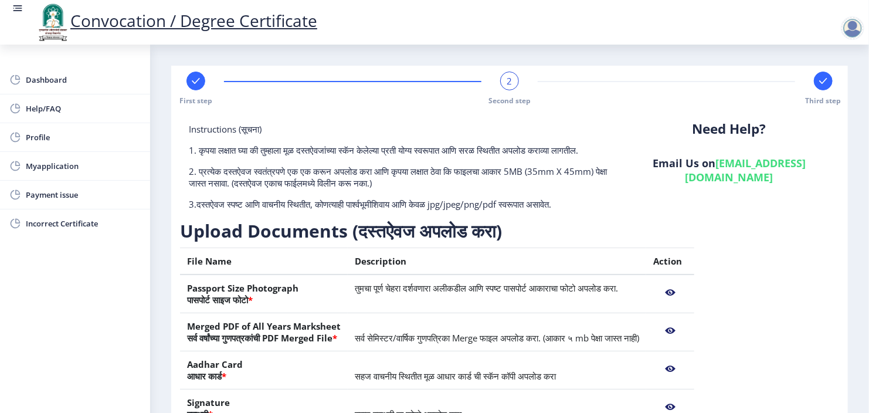
click at [511, 83] on span "2" at bounding box center [509, 81] width 5 height 12
click at [192, 86] on rect at bounding box center [196, 81] width 12 height 12
select select "Regular"
select select "Civil Engineering"
select select "2020"
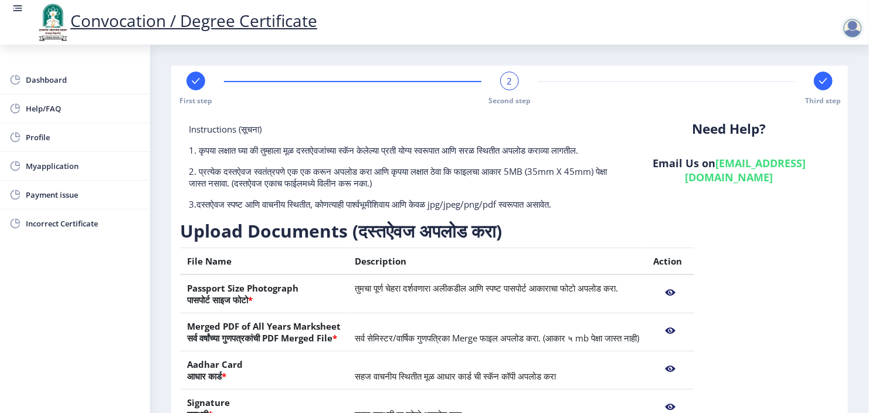
select select "March"
select select "Grade A"
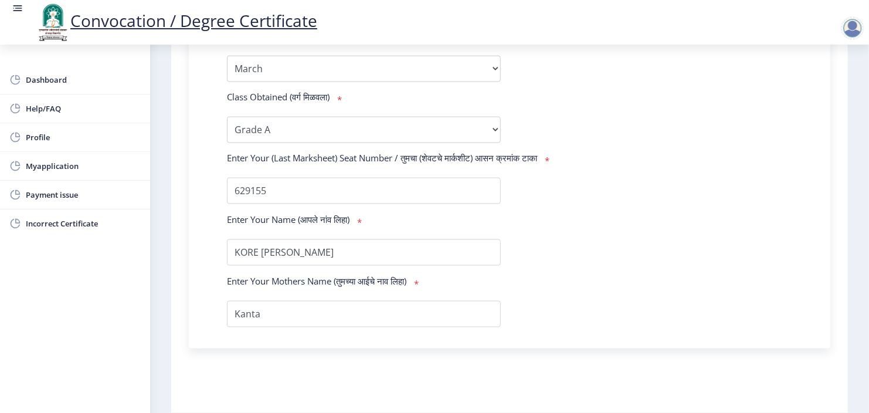
scroll to position [664, 0]
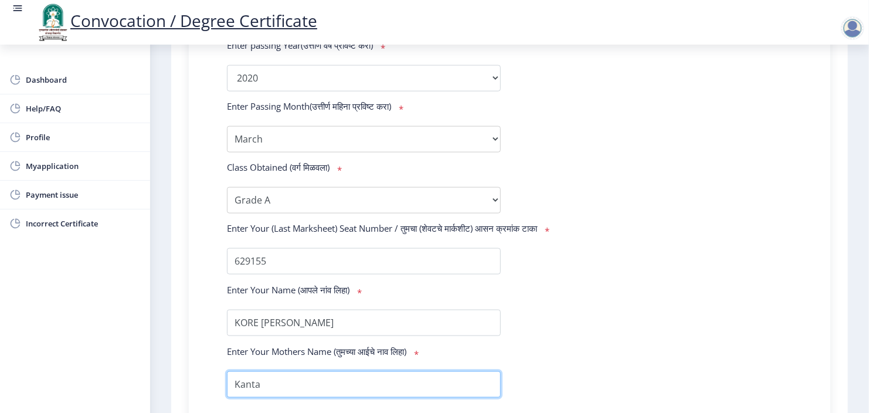
click at [271, 371] on input "textarea" at bounding box center [364, 384] width 274 height 26
type input "Kantabai"
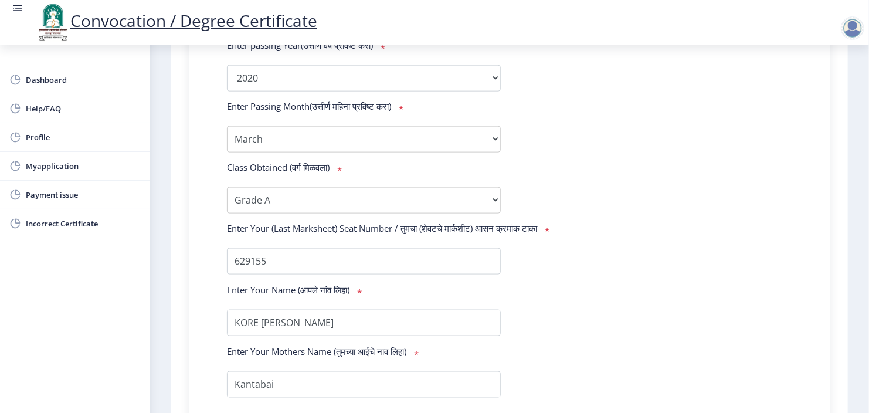
click at [476, 346] on div "Enter Your Mothers Name (तुमच्या आईचे नाव लिहा) *" at bounding box center [364, 354] width 292 height 16
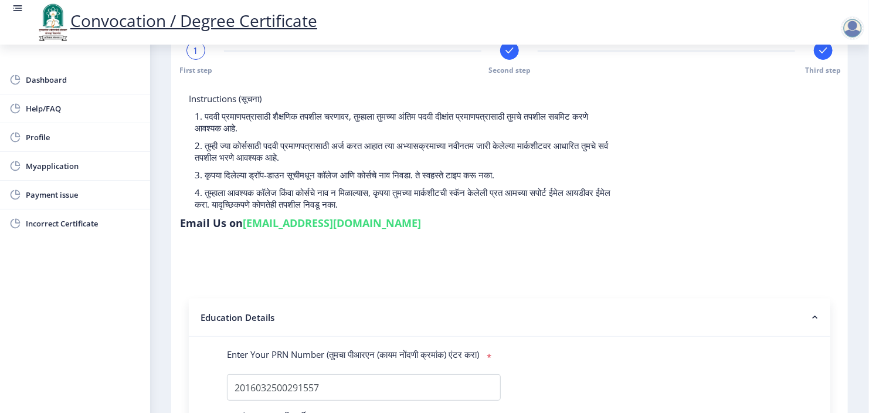
scroll to position [0, 0]
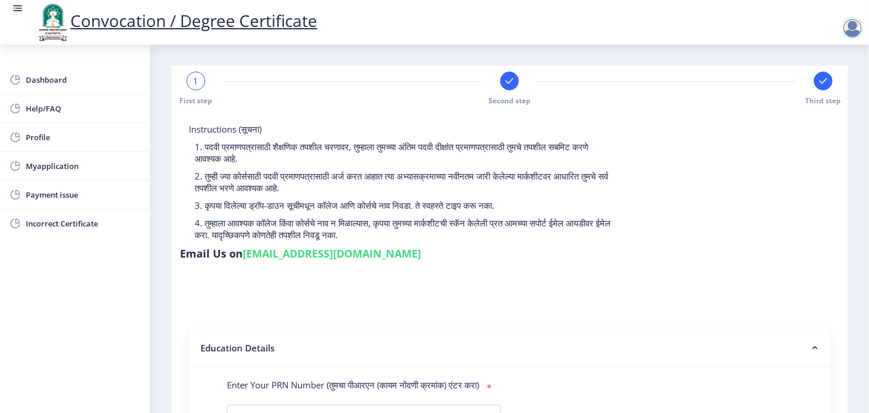
click at [509, 89] on div at bounding box center [509, 81] width 19 height 19
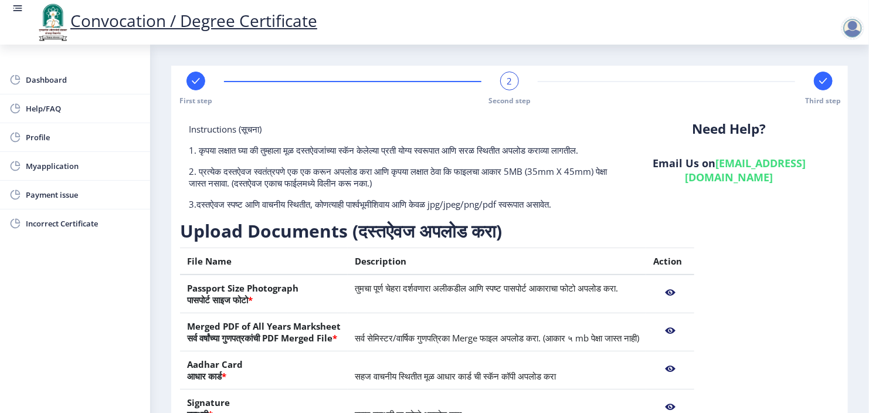
click at [821, 84] on rect at bounding box center [824, 81] width 12 height 12
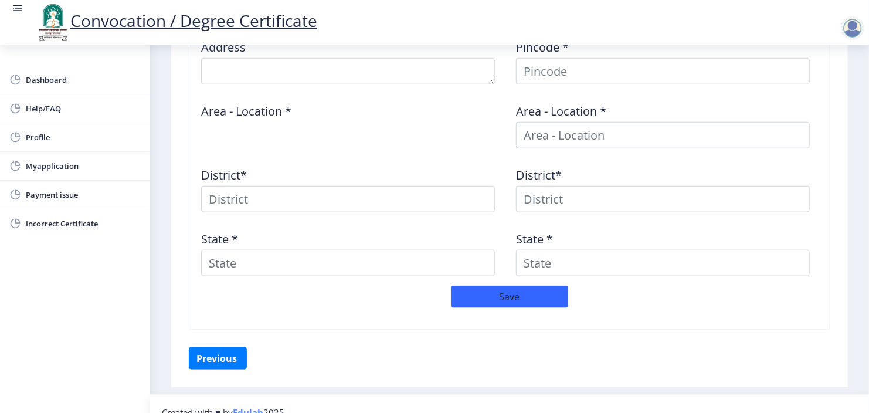
scroll to position [527, 0]
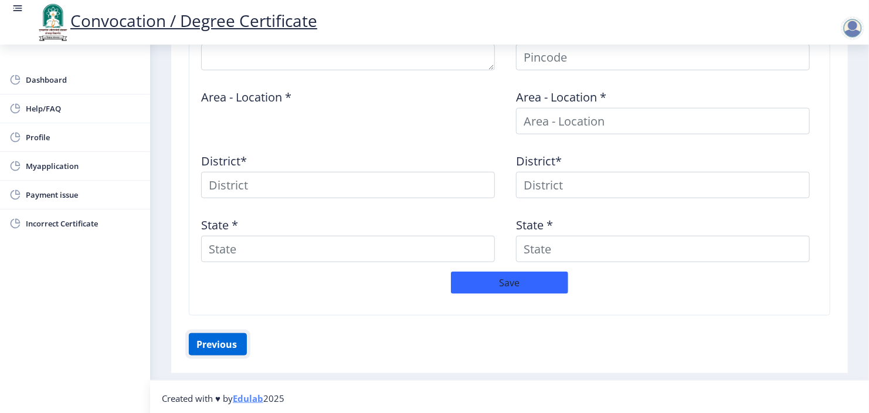
click at [233, 334] on button "Previous ‍" at bounding box center [218, 344] width 58 height 22
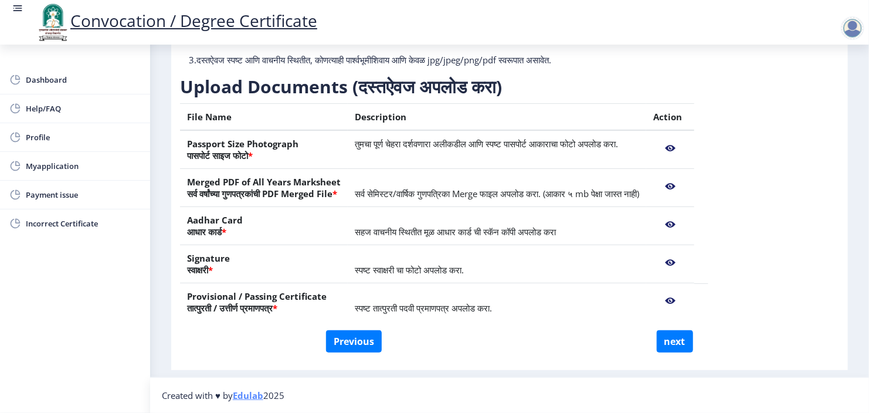
scroll to position [155, 0]
click at [678, 336] on button "next" at bounding box center [675, 341] width 36 height 22
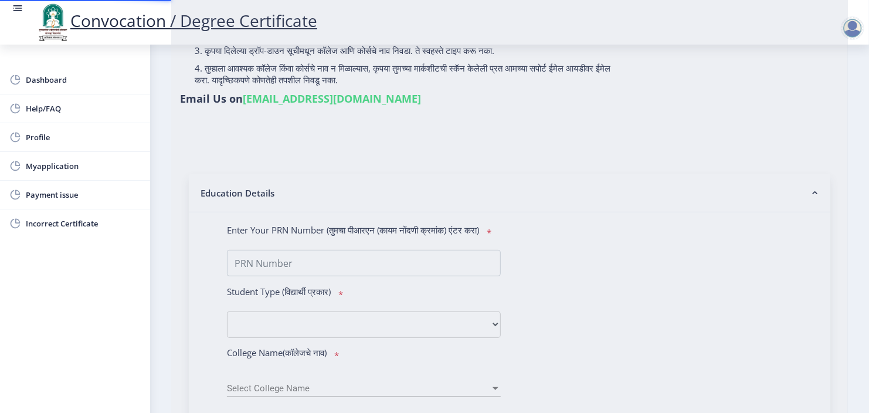
select select
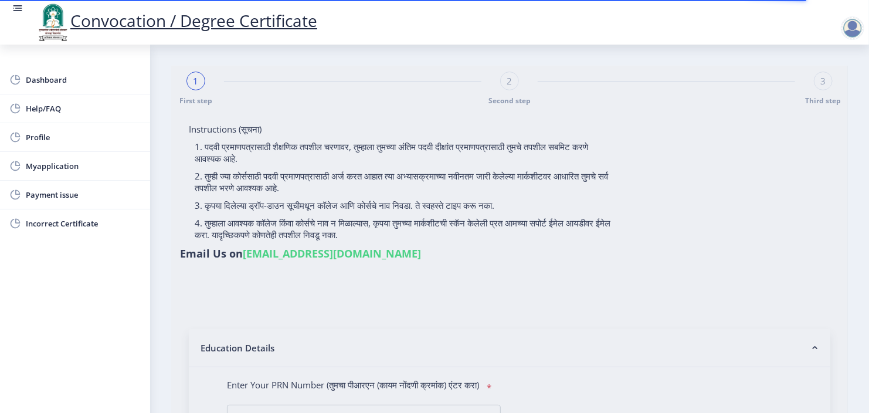
type input "KORE [PERSON_NAME]"
type input "Kanta"
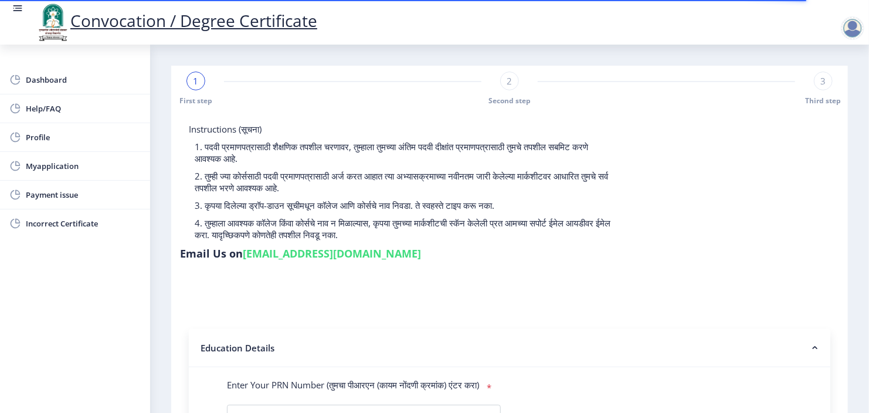
type input "2016032500291557"
select select "Regular"
select select "2020"
select select "November"
select select "Grade A"
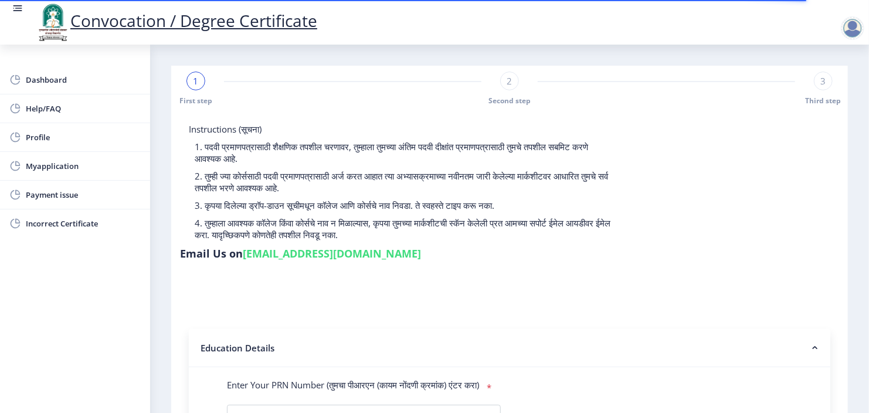
type input "629155"
type input "Kantabai"
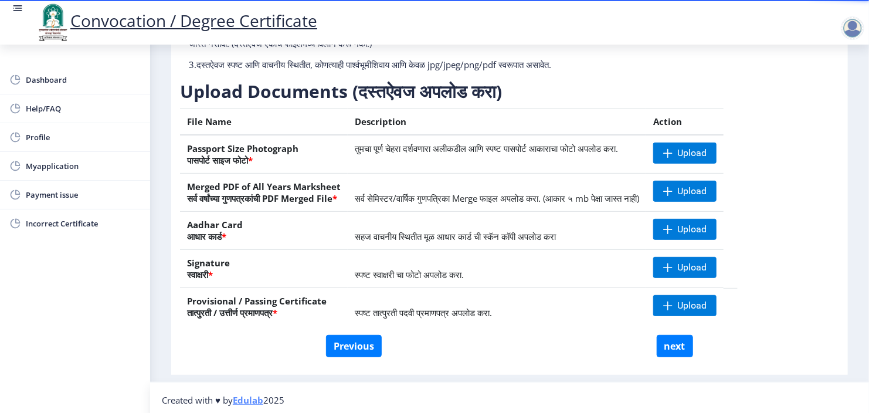
scroll to position [141, 0]
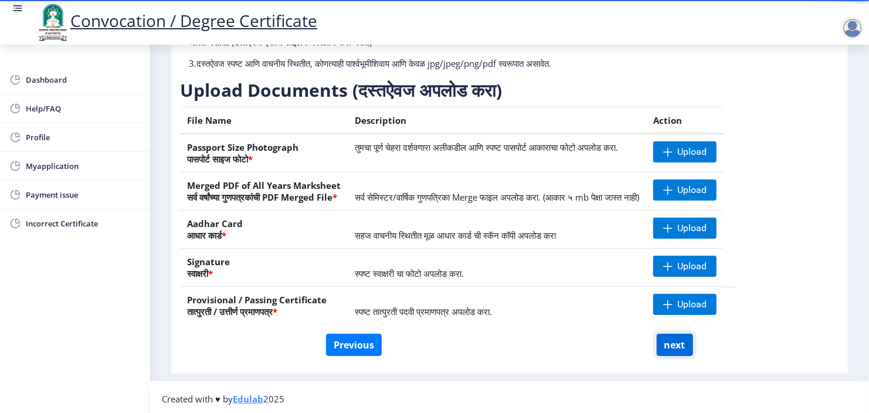
click at [667, 351] on button "next" at bounding box center [675, 345] width 36 height 22
select select
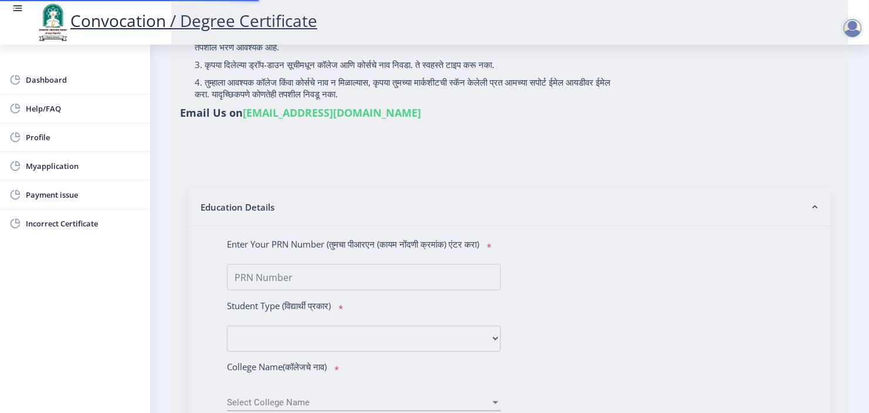
type input "KORE [PERSON_NAME]"
type input "Kanta"
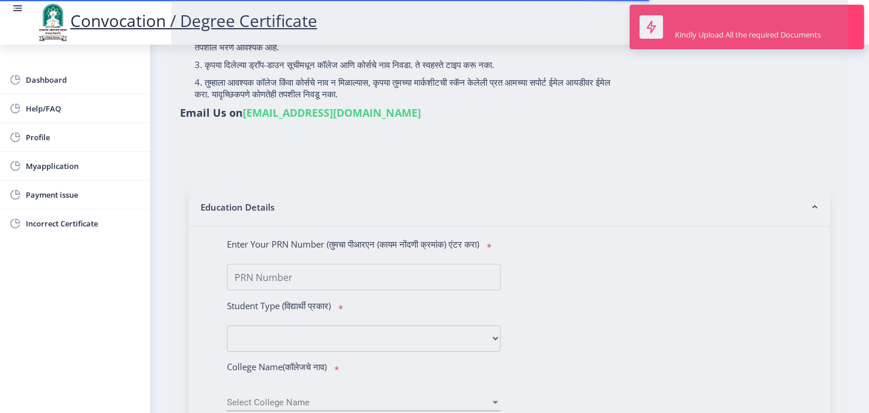
scroll to position [0, 0]
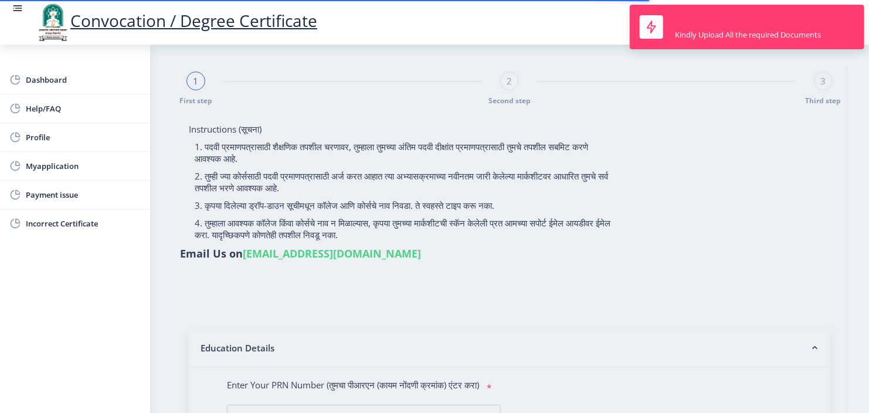
type input "2016032500291557"
select select "Regular"
select select "2020"
select select "November"
select select "Grade A"
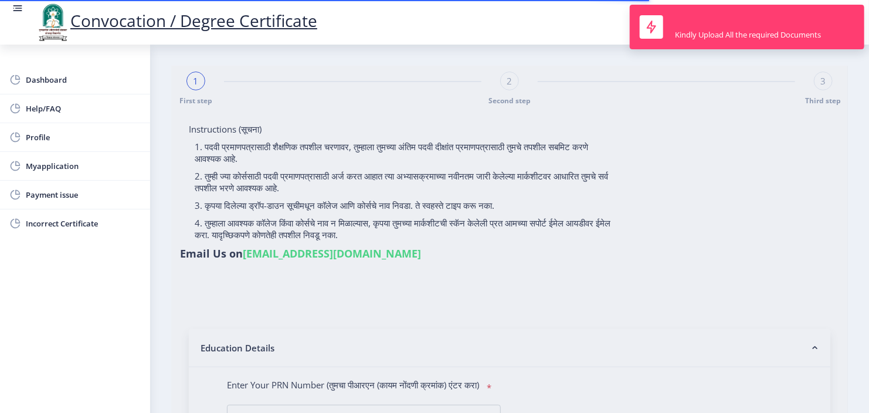
type input "629155"
type input "Kantabai"
select select "Civil Engineering"
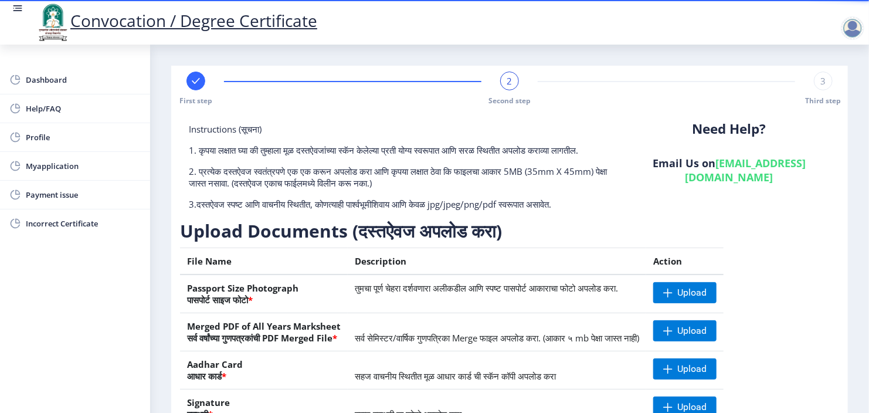
click at [851, 30] on div at bounding box center [852, 27] width 23 height 23
click at [784, 56] on span "Log out" at bounding box center [785, 59] width 75 height 14
